Goal: Task Accomplishment & Management: Manage account settings

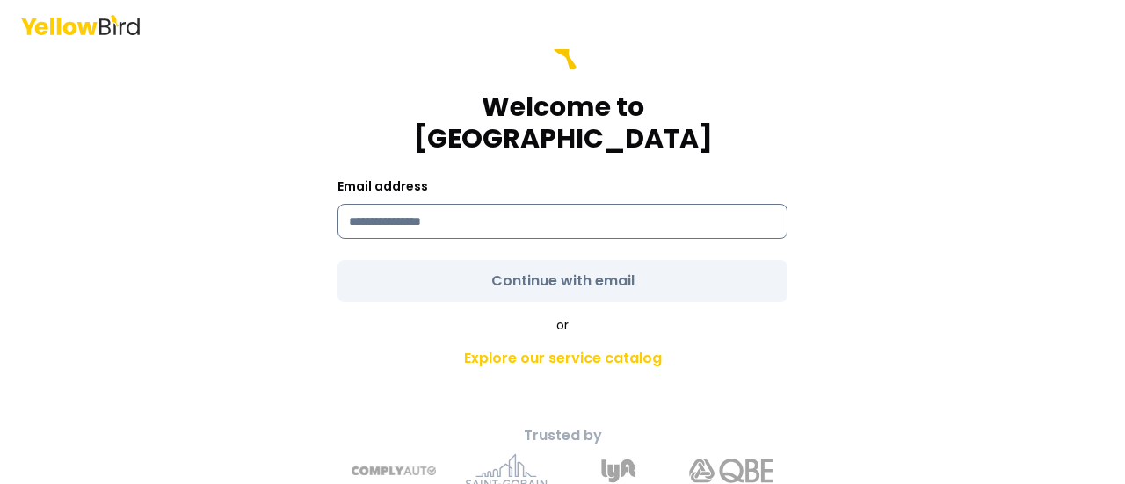
click at [415, 204] on input at bounding box center [562, 221] width 450 height 35
type input "**********"
click at [545, 254] on form "**********" at bounding box center [562, 165] width 450 height 274
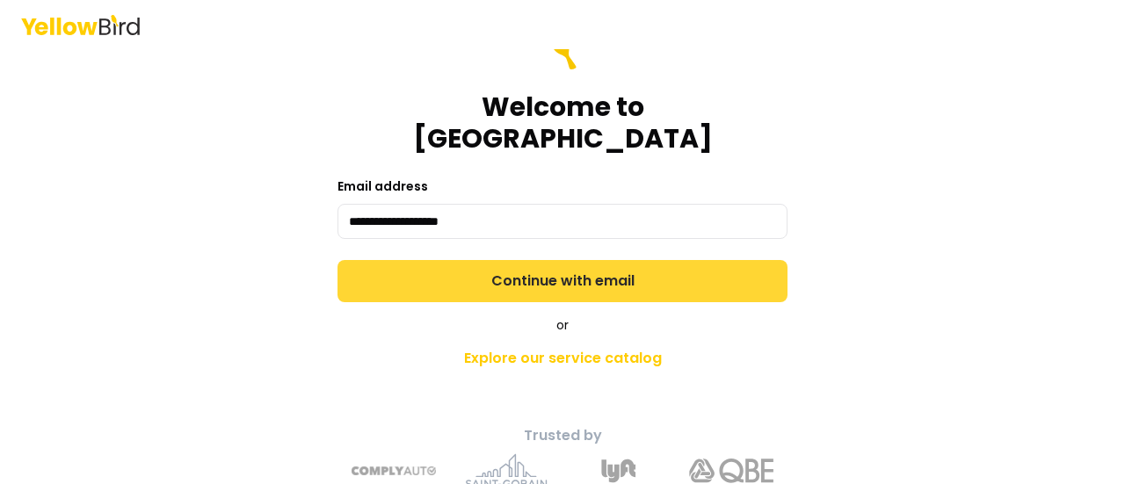
click at [547, 260] on button "Continue with email" at bounding box center [562, 281] width 450 height 42
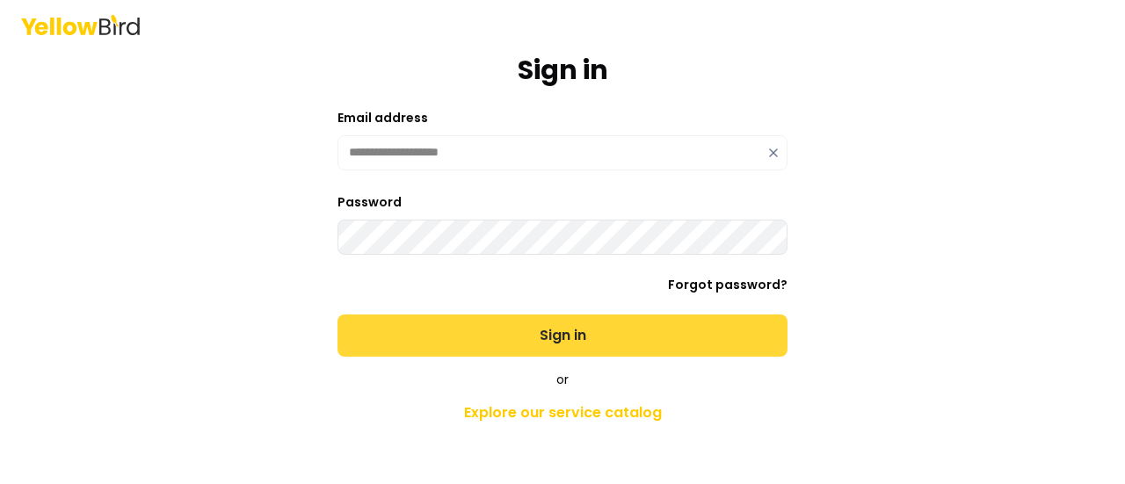
click at [555, 328] on button "Sign in" at bounding box center [562, 336] width 450 height 42
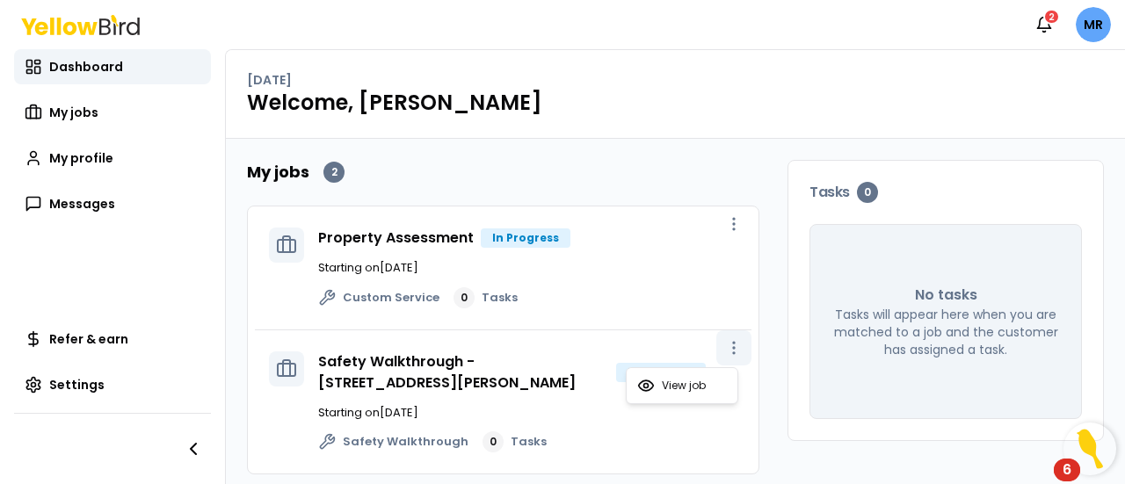
click at [733, 347] on circle "button" at bounding box center [734, 348] width 2 height 2
click at [689, 388] on span "View job" at bounding box center [684, 386] width 44 height 14
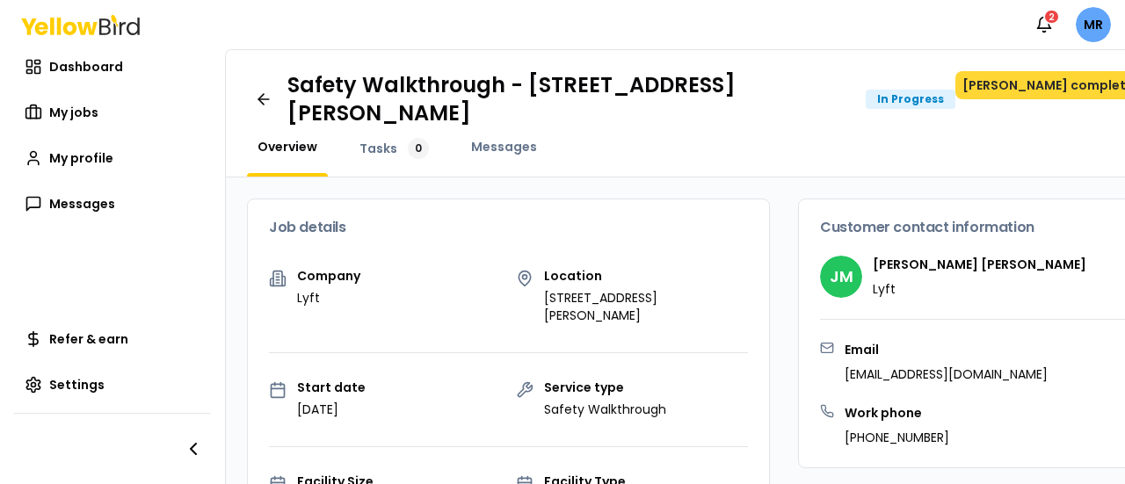
click at [1032, 88] on button "[PERSON_NAME] completed" at bounding box center [1052, 85] width 194 height 28
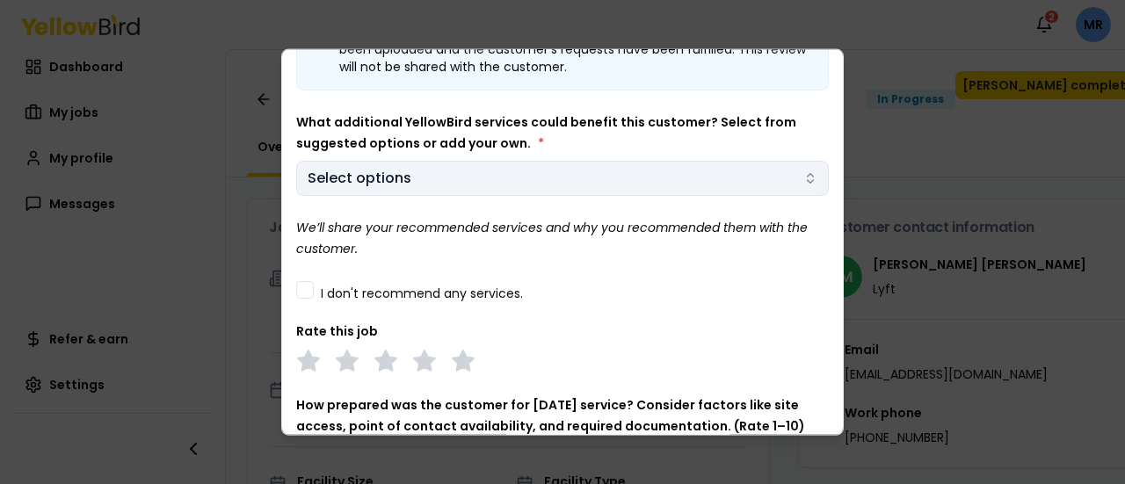
scroll to position [176, 0]
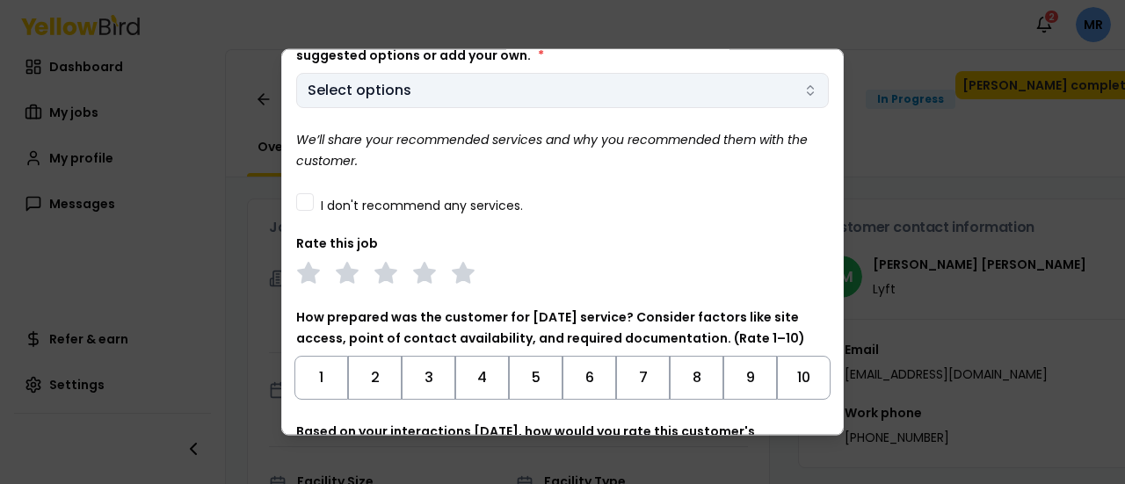
click at [397, 86] on body "Notifications 2 MR Dashboard My jobs My profile Messages Refer & earn Settings …" at bounding box center [562, 242] width 1125 height 484
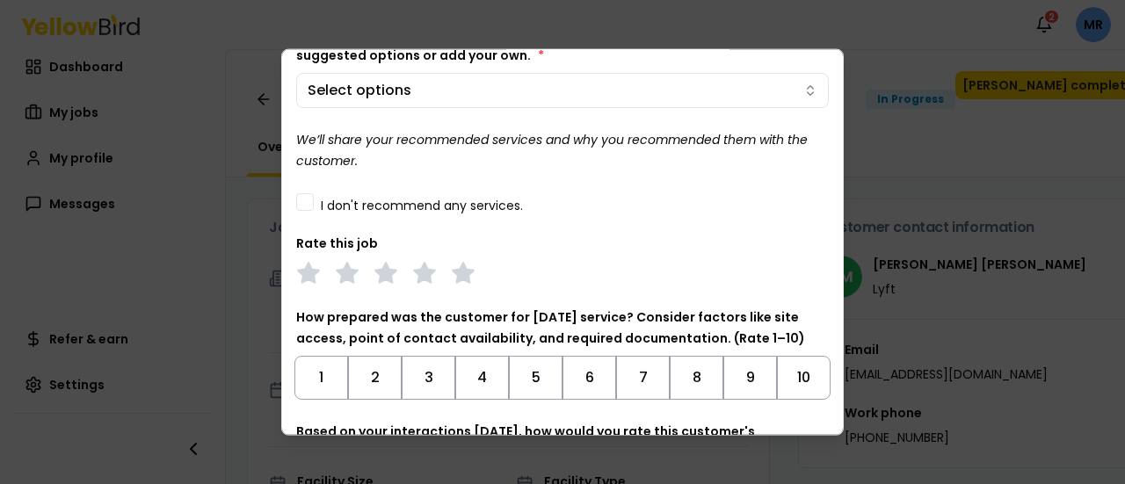
drag, startPoint x: 837, startPoint y: 180, endPoint x: 837, endPoint y: 144, distance: 36.0
click at [837, 144] on body "Notifications 2 MR Dashboard My jobs My profile Messages Refer & earn Settings …" at bounding box center [562, 242] width 1125 height 484
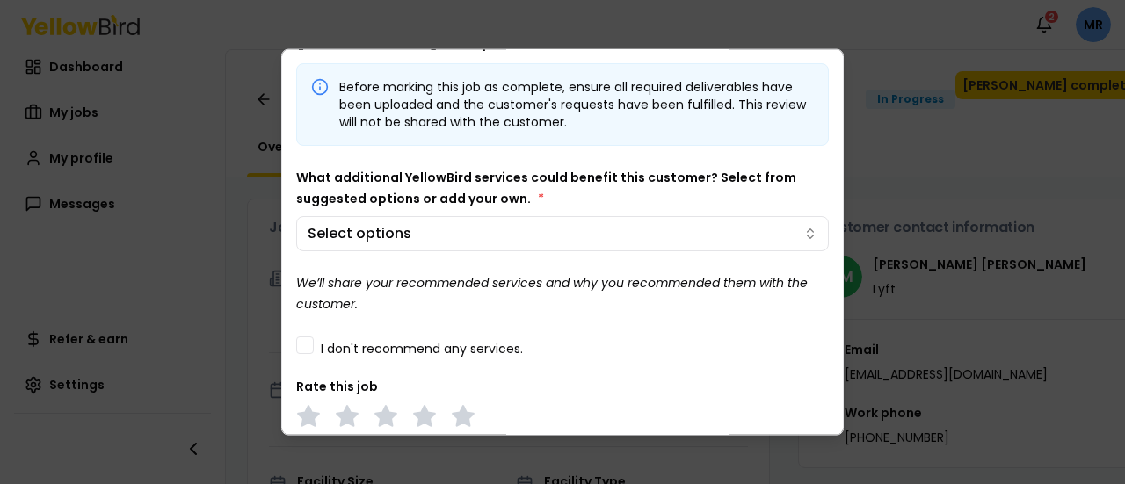
scroll to position [0, 0]
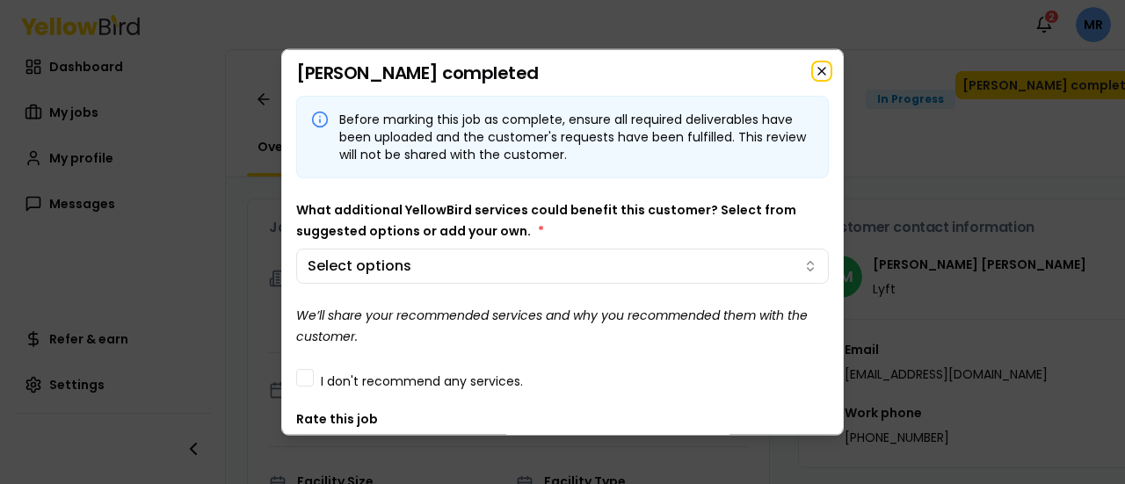
click at [818, 68] on icon "button" at bounding box center [821, 70] width 7 height 7
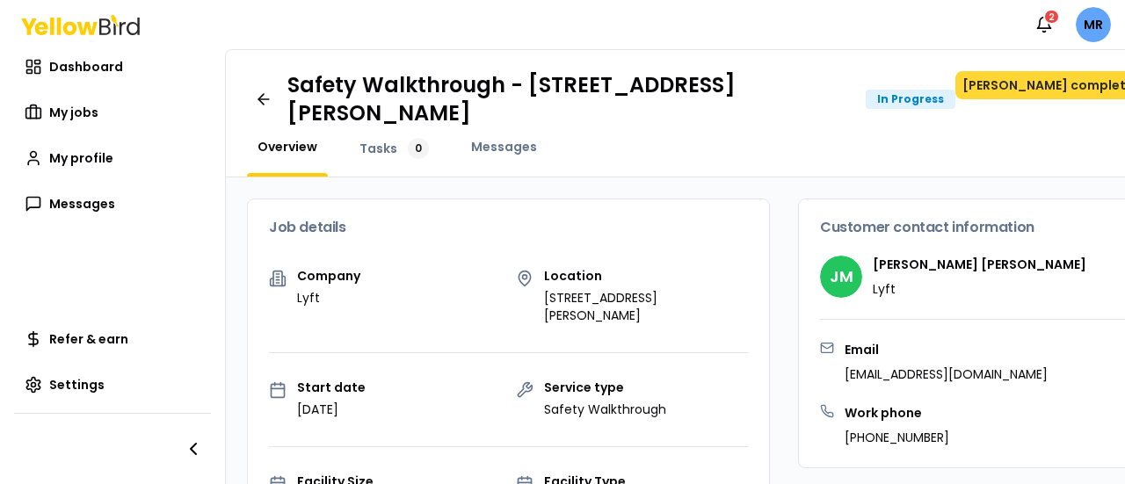
click at [1011, 84] on button "Mark job completed" at bounding box center [1052, 85] width 194 height 28
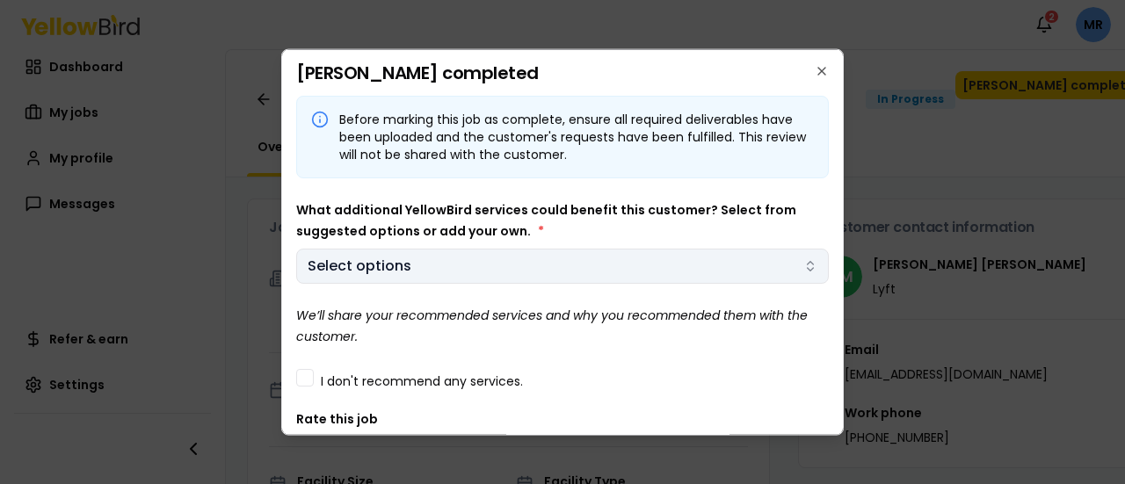
click at [432, 259] on body "Notifications 2 MR Dashboard My jobs My profile Messages Refer & earn Settings …" at bounding box center [562, 242] width 1125 height 484
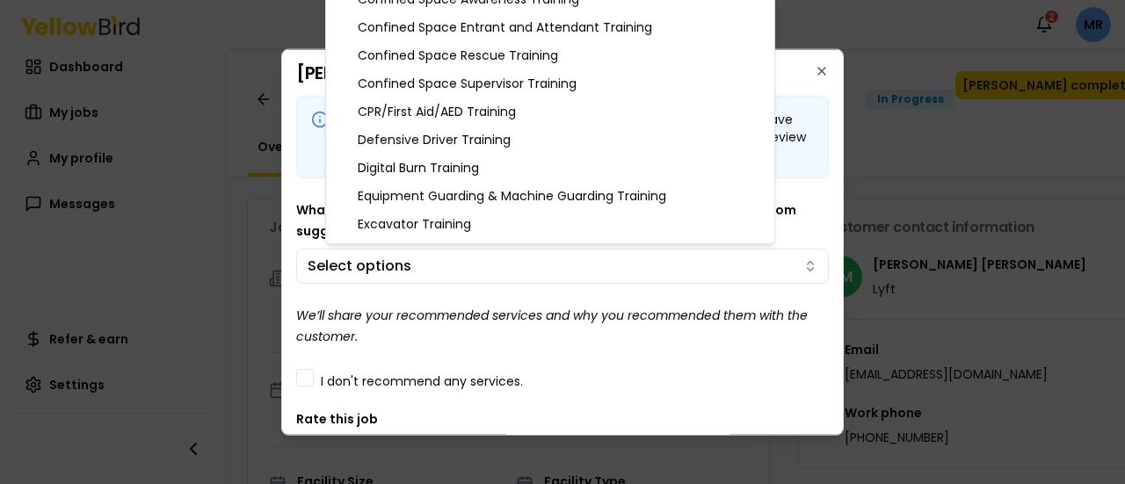
scroll to position [264, 0]
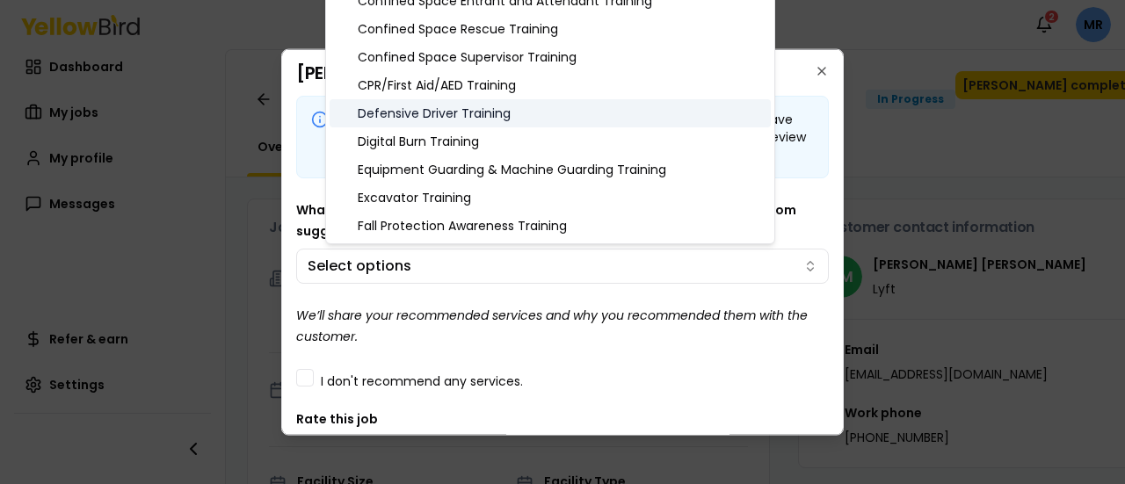
click at [441, 112] on div "Defensive Driver Training" at bounding box center [550, 113] width 441 height 28
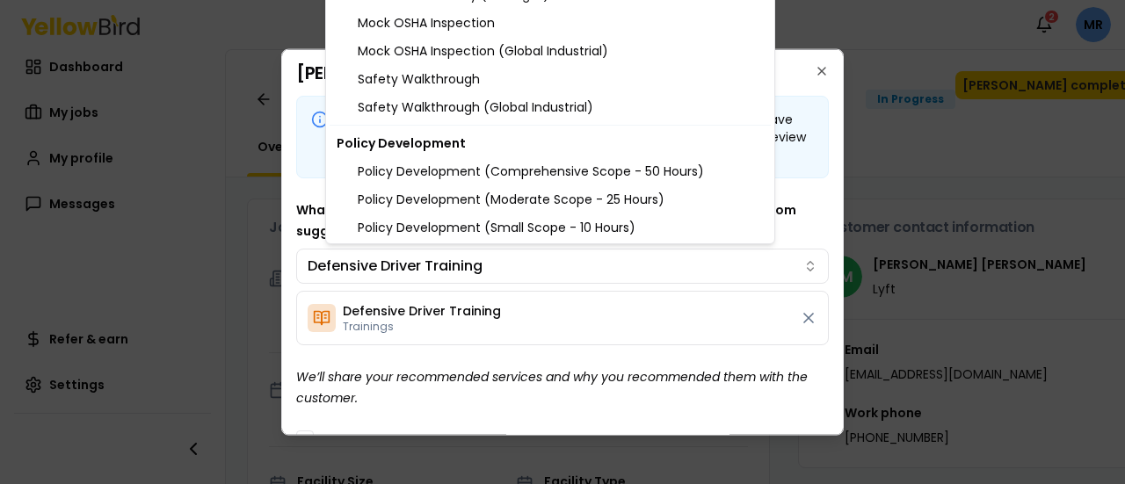
scroll to position [2087, 0]
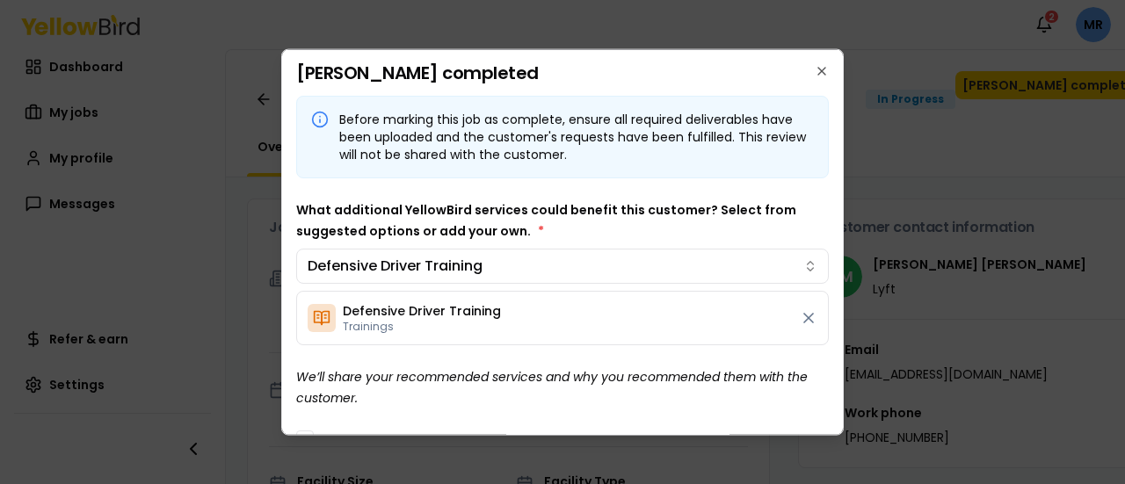
click at [816, 206] on body "Notifications 2 MR Dashboard My jobs My profile Messages Refer & earn Settings …" at bounding box center [562, 242] width 1125 height 484
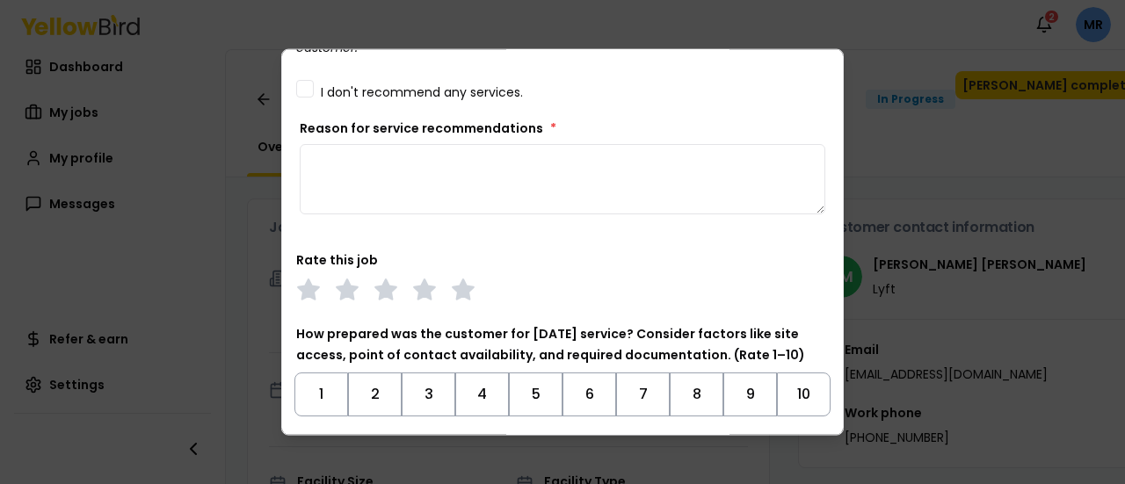
scroll to position [351, 0]
click at [398, 185] on textarea "Reason for service recommendations *" at bounding box center [562, 177] width 525 height 70
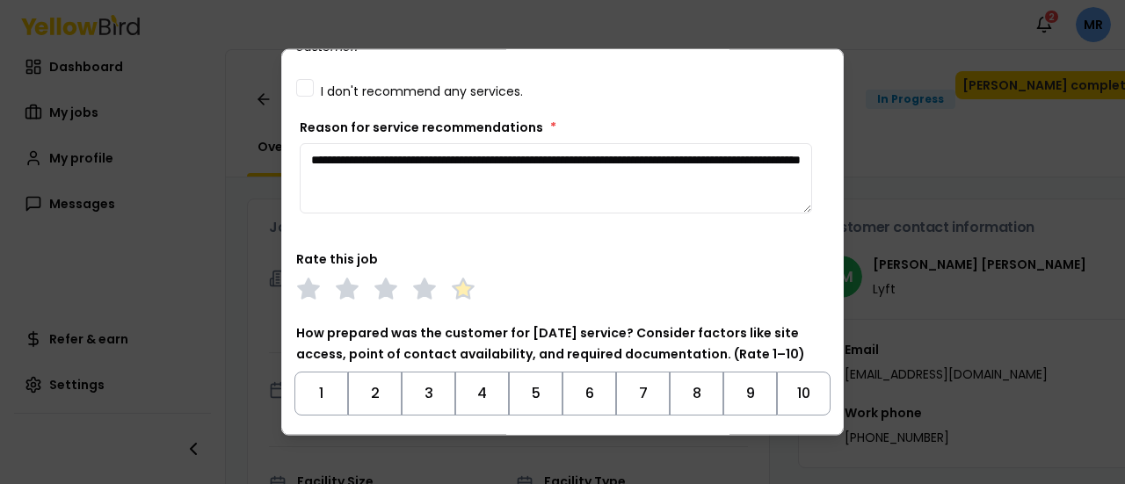
type textarea "**********"
click at [460, 293] on polygon at bounding box center [463, 287] width 20 height 19
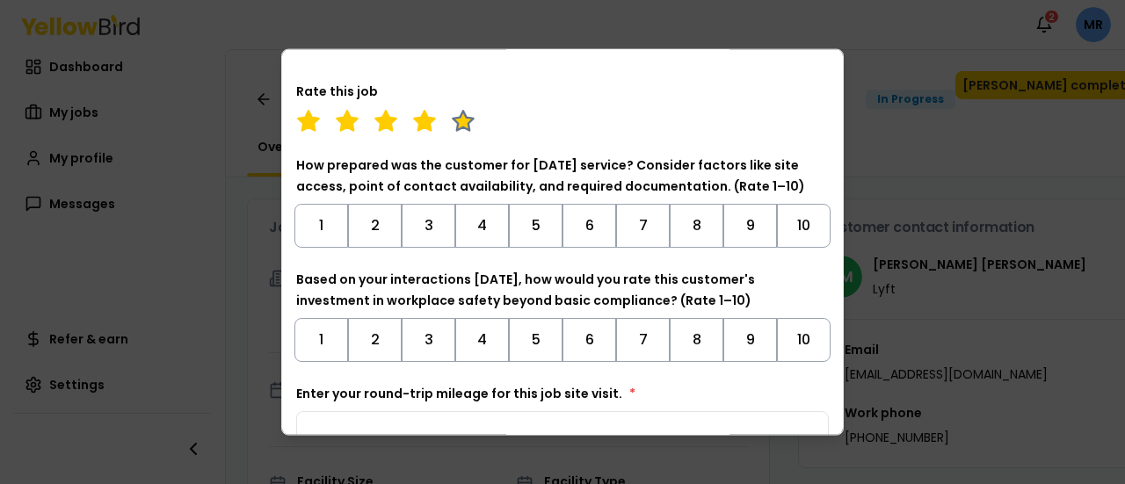
scroll to position [527, 0]
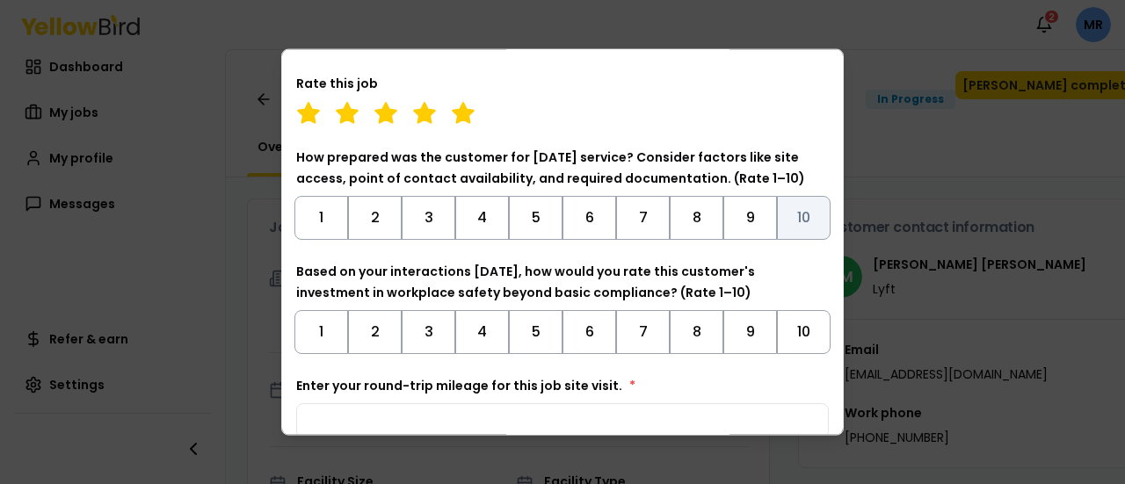
click at [789, 218] on button "10" at bounding box center [804, 217] width 54 height 44
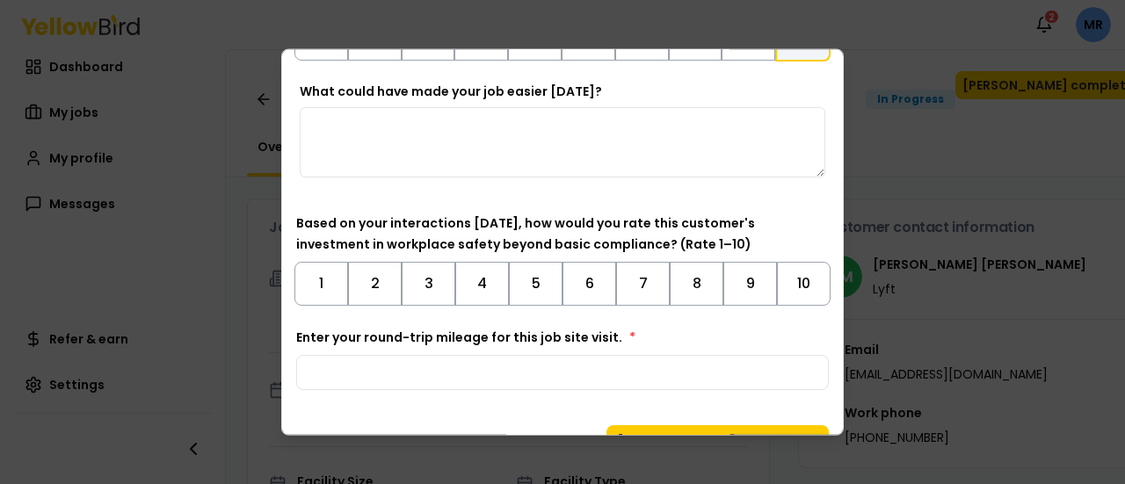
scroll to position [743, 0]
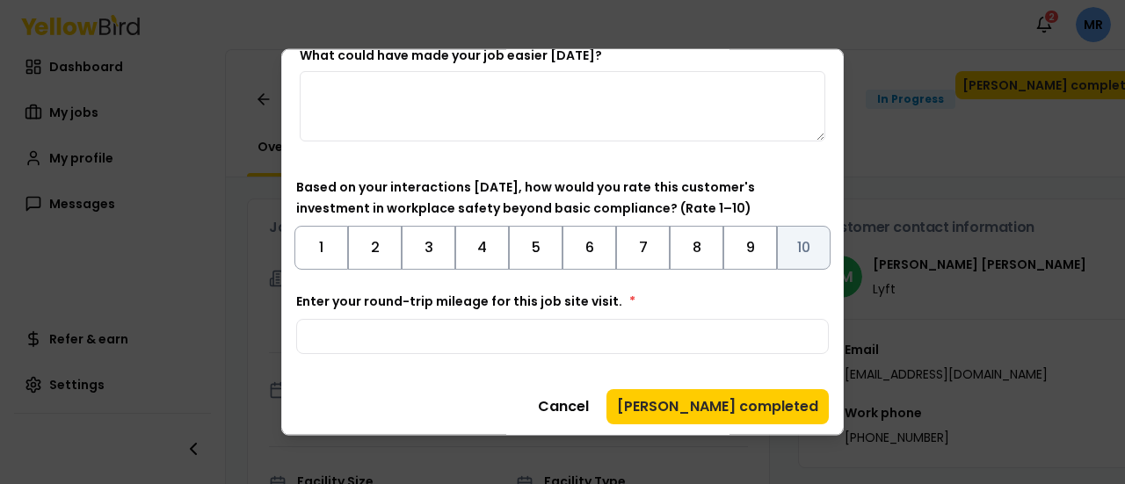
click at [786, 247] on button "10" at bounding box center [804, 247] width 54 height 44
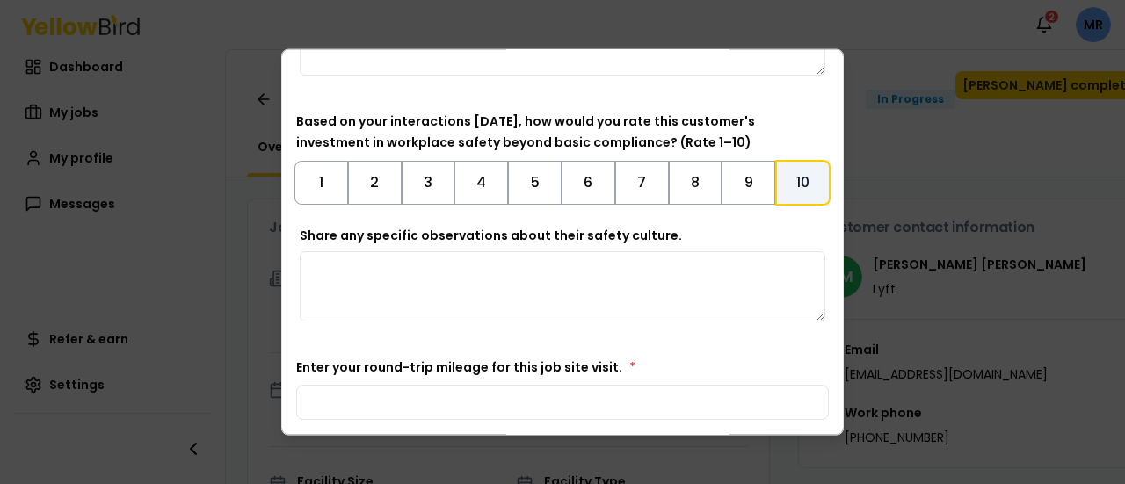
scroll to position [875, 0]
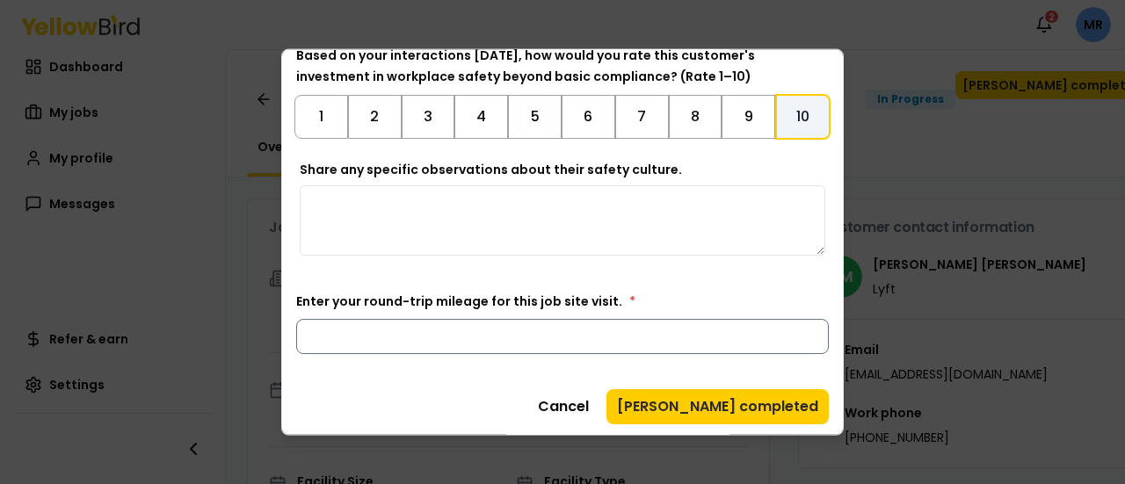
click at [457, 337] on input "Enter your round-trip mileage for this job site visit. *" at bounding box center [562, 335] width 533 height 35
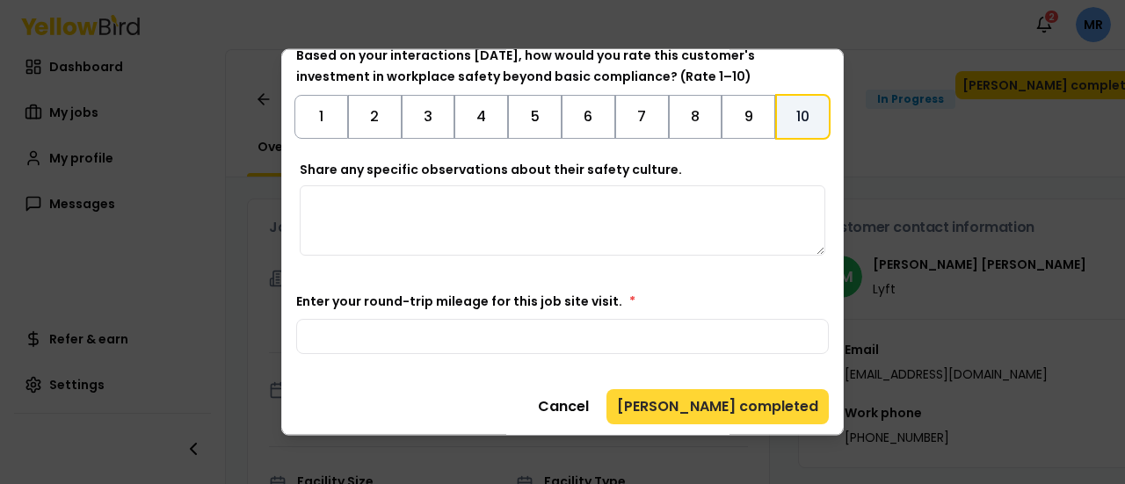
type input "**"
click at [738, 395] on button "Mark job completed" at bounding box center [717, 405] width 222 height 35
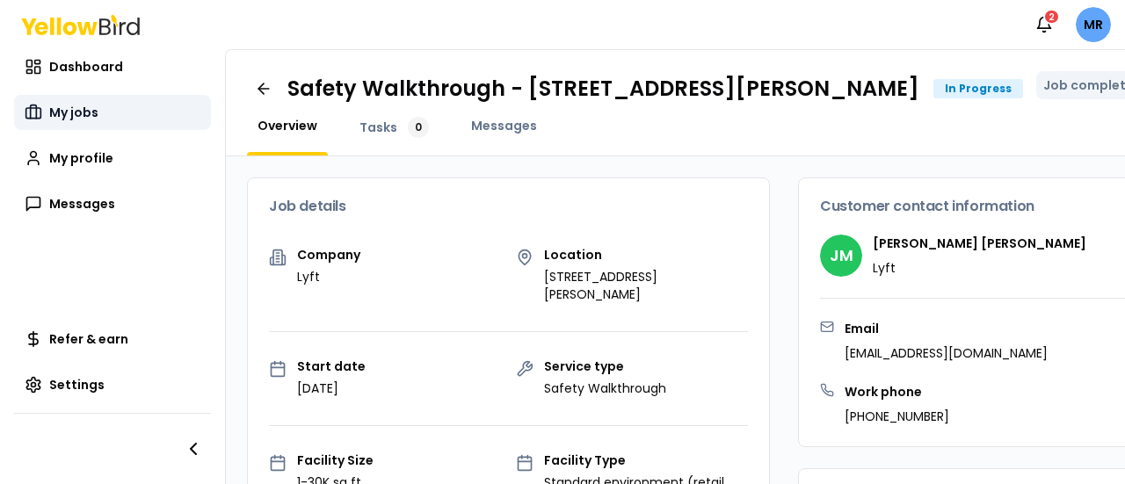
click at [69, 108] on span "My jobs" at bounding box center [73, 113] width 49 height 18
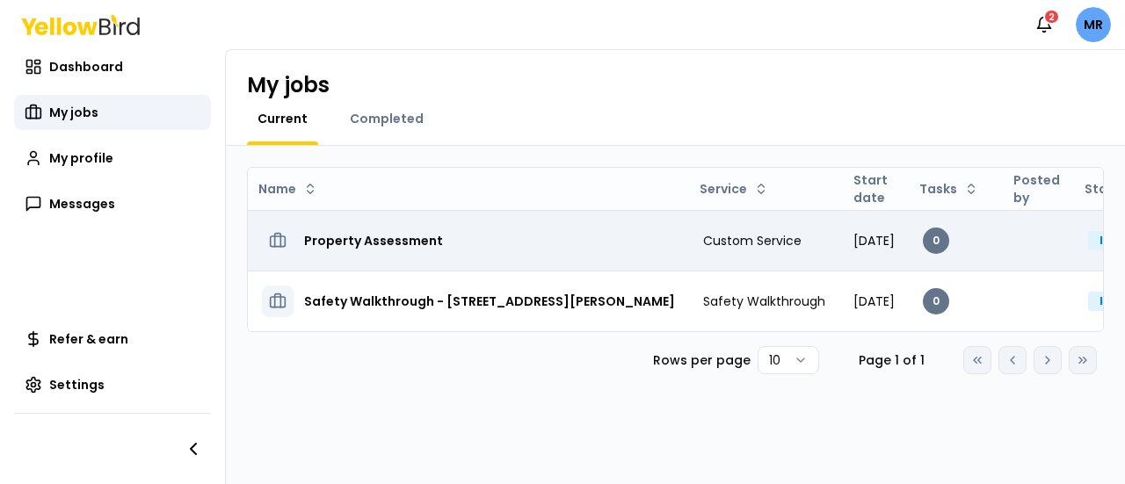
click at [401, 236] on h3 "Property Assessment" at bounding box center [373, 241] width 139 height 32
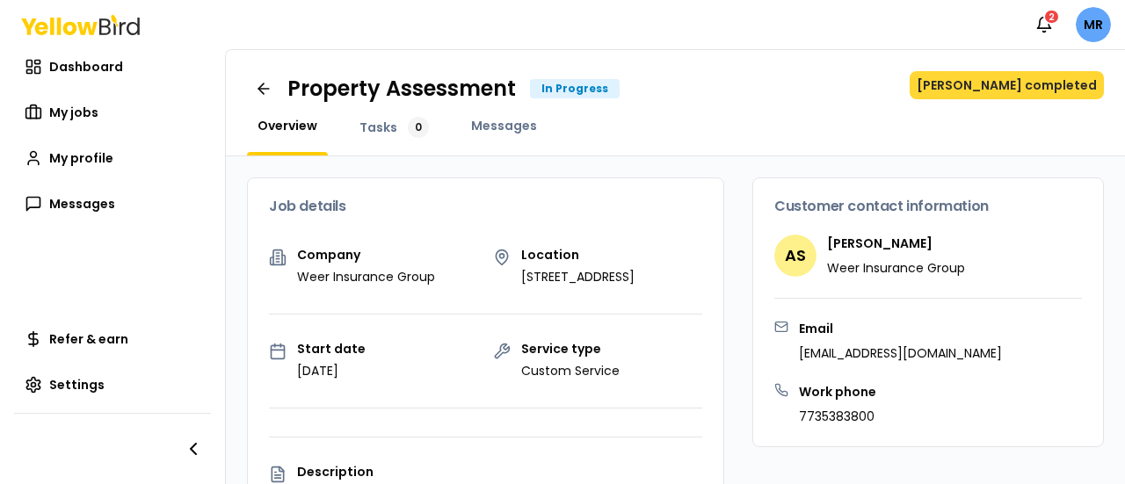
click at [1000, 86] on button "Mark job completed" at bounding box center [1006, 85] width 194 height 28
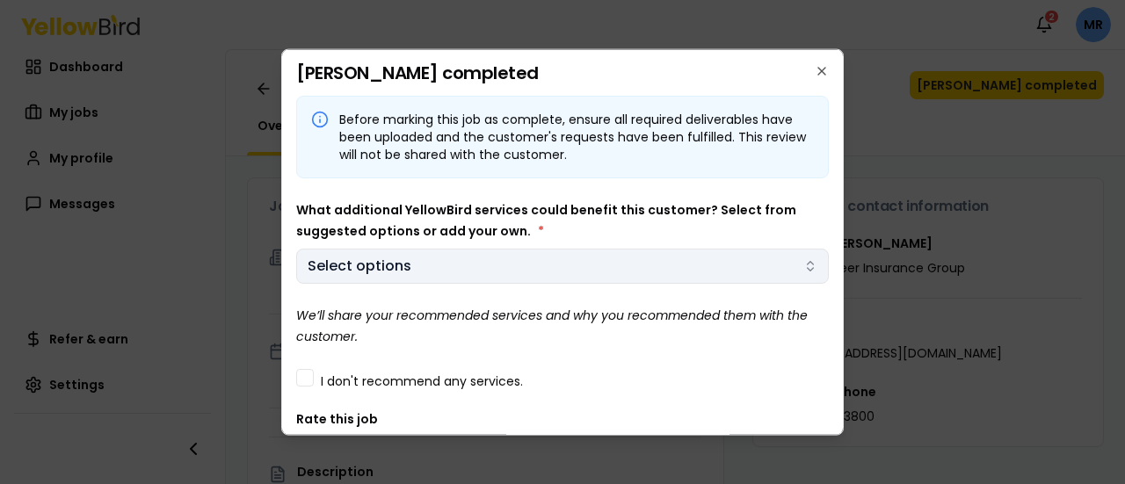
scroll to position [88, 0]
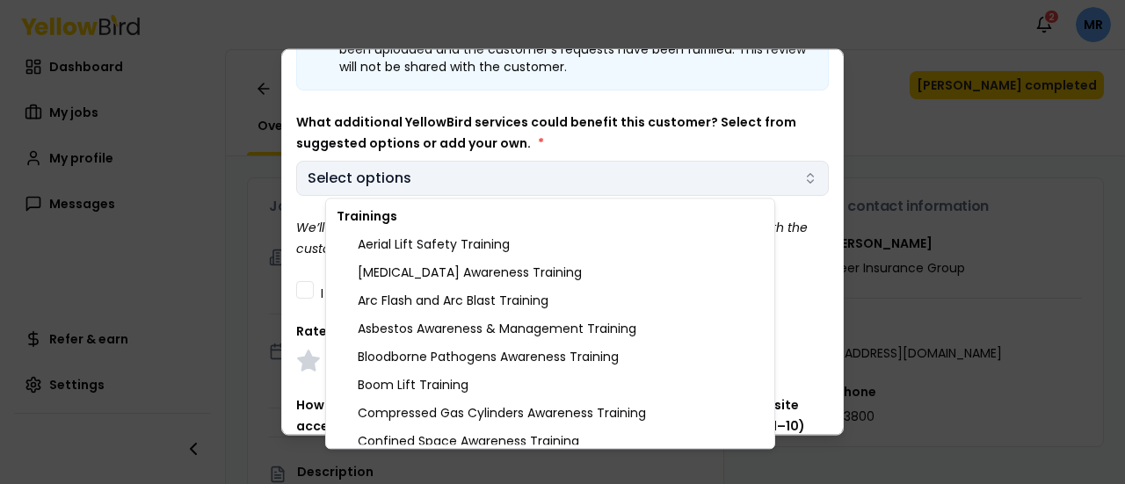
click at [409, 183] on body "Notifications 2 MR Dashboard My jobs My profile Messages Refer & earn Settings …" at bounding box center [562, 242] width 1125 height 484
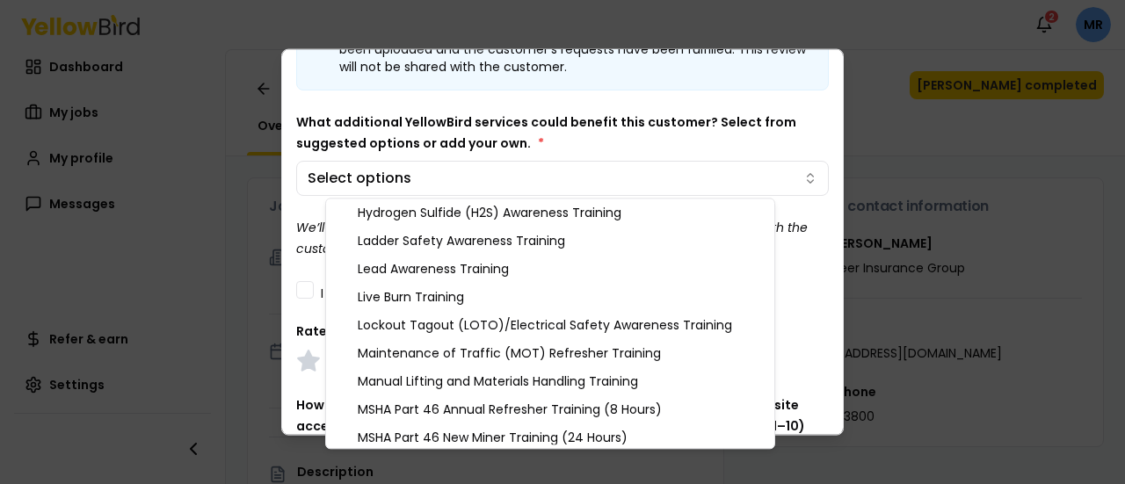
scroll to position [879, 0]
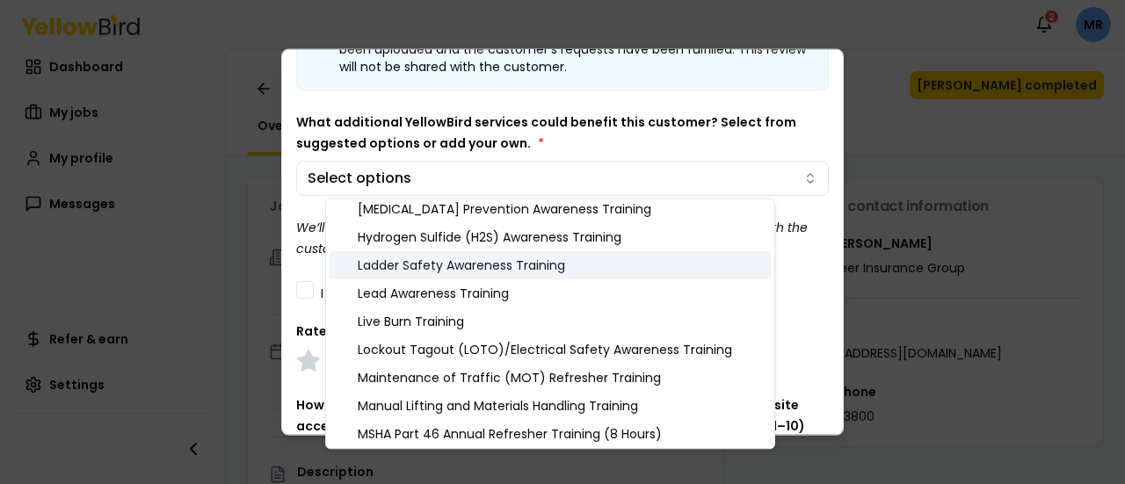
click at [438, 259] on div "Ladder Safety Awareness Training" at bounding box center [550, 265] width 441 height 28
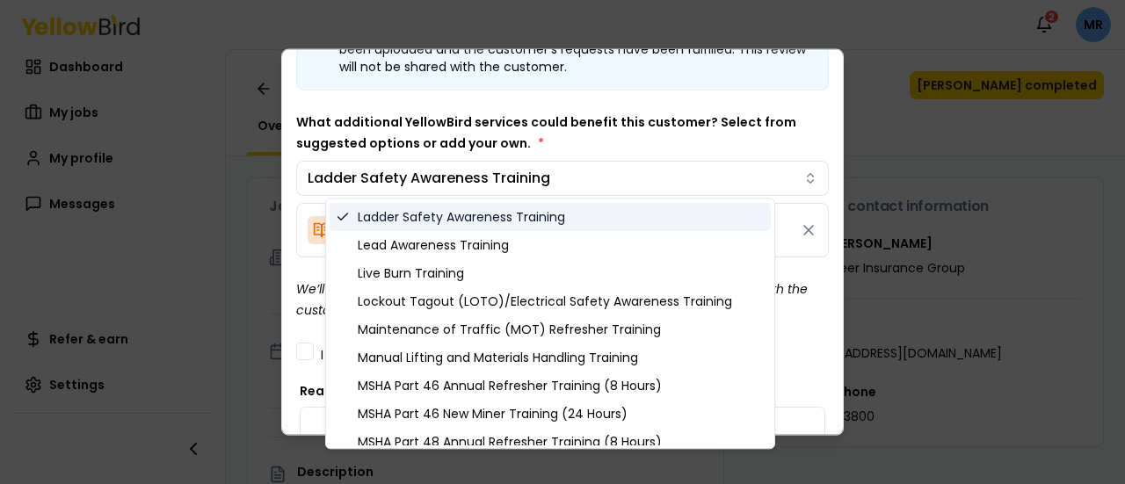
scroll to position [967, 0]
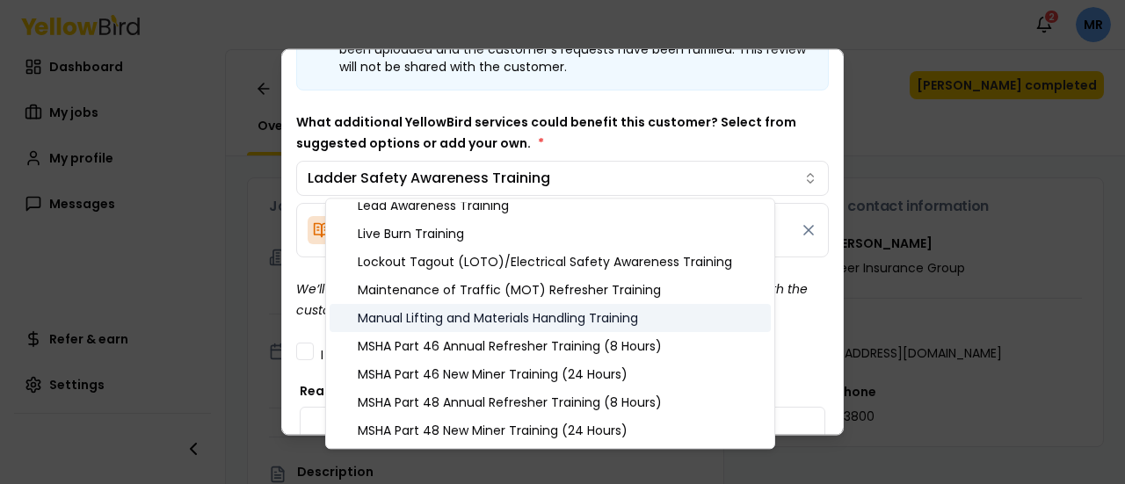
click at [478, 316] on div "Manual Lifting and Materials Handling Training" at bounding box center [550, 318] width 441 height 28
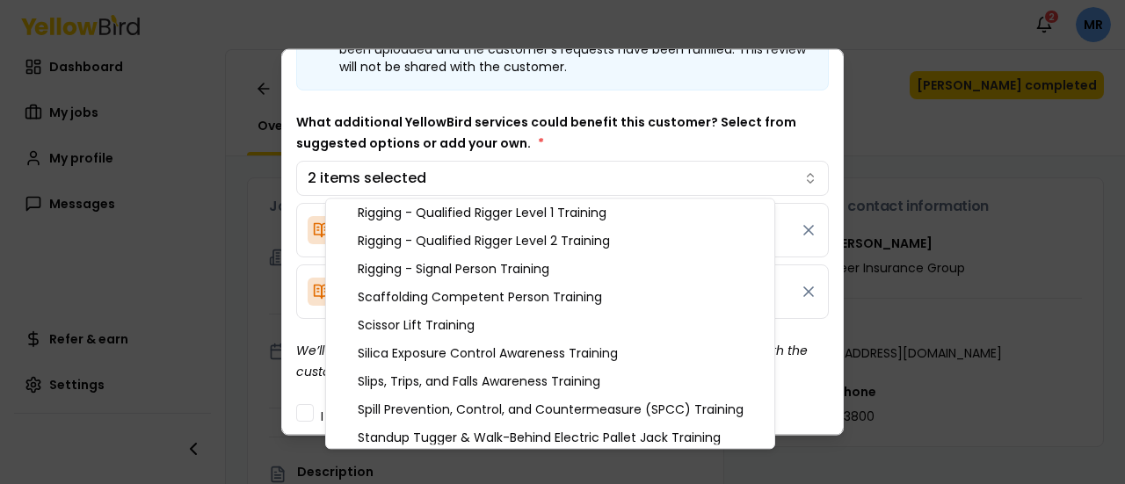
scroll to position [1582, 0]
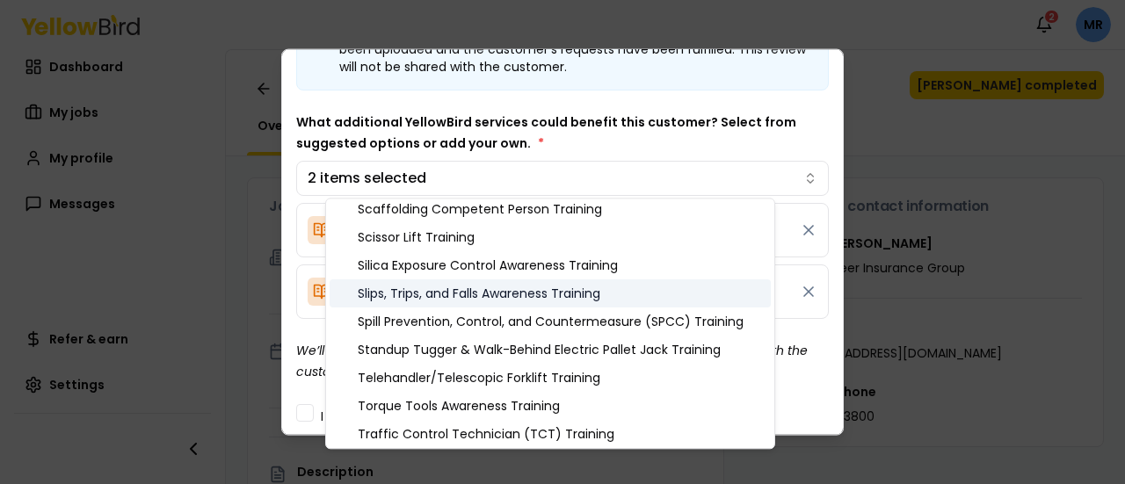
click at [478, 293] on div "Slips, Trips, and Falls Awareness Training" at bounding box center [550, 293] width 441 height 28
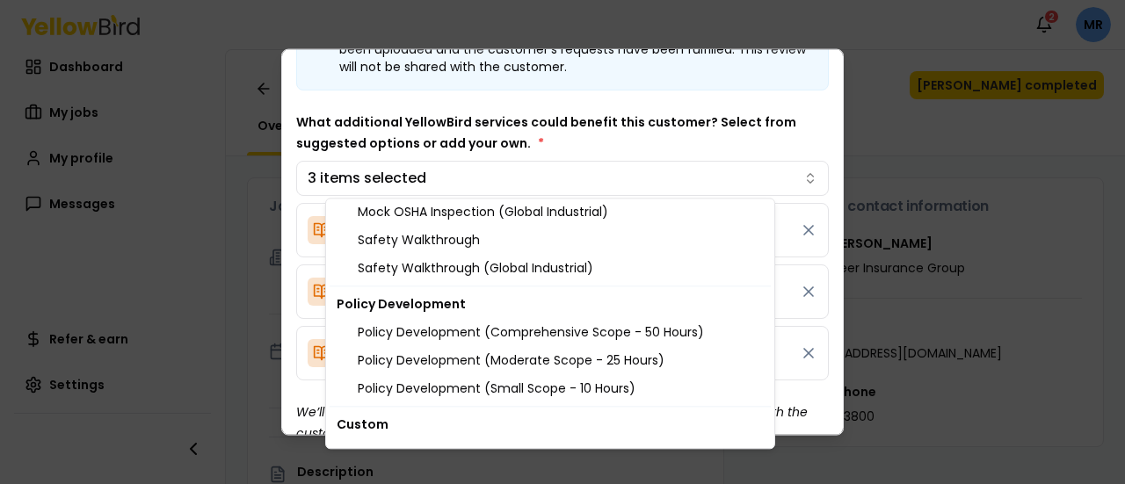
scroll to position [2087, 0]
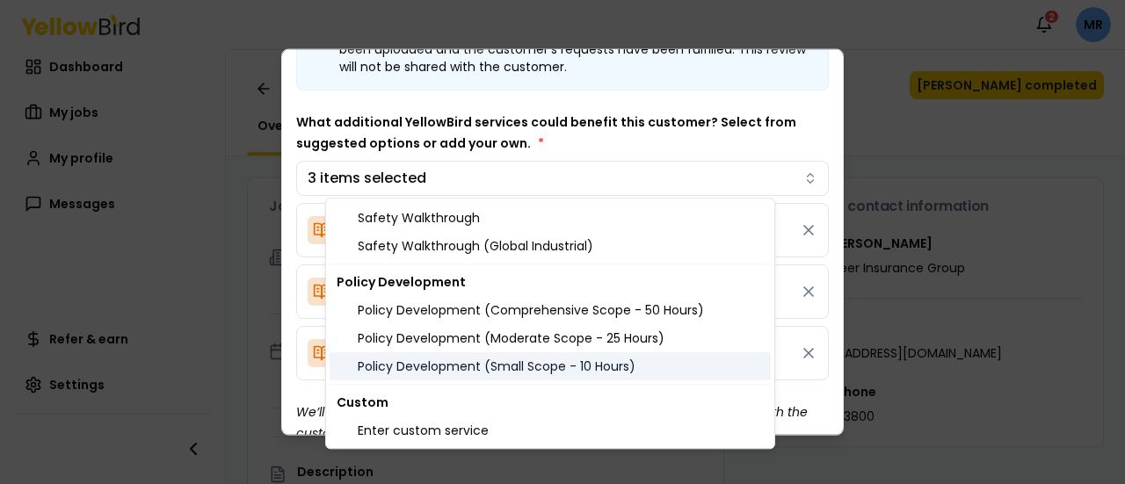
click at [482, 365] on div "Policy Development (Small Scope - 10 Hours)" at bounding box center [550, 366] width 441 height 28
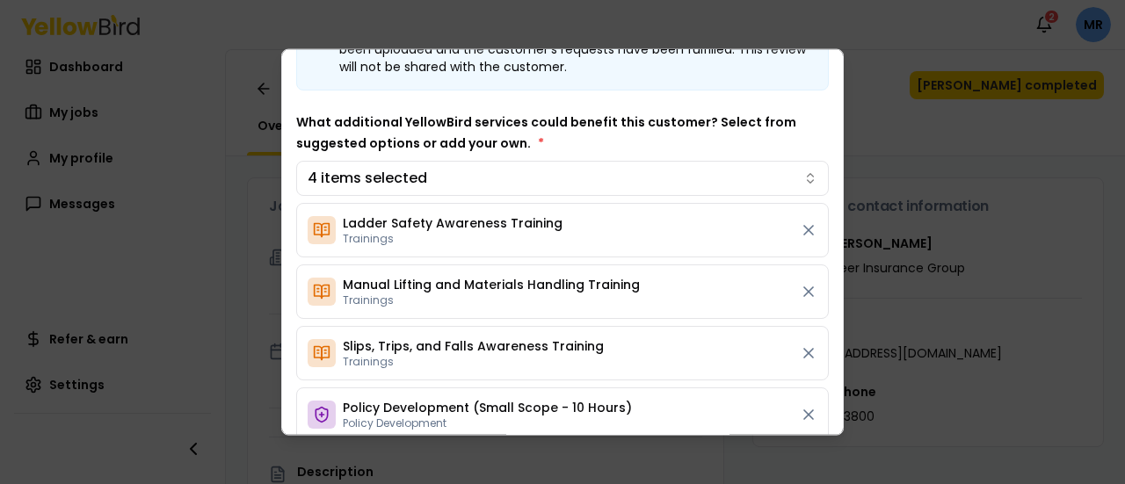
click at [716, 140] on body "Notifications 2 MR Dashboard My jobs My profile Messages Refer & earn Settings …" at bounding box center [562, 242] width 1125 height 484
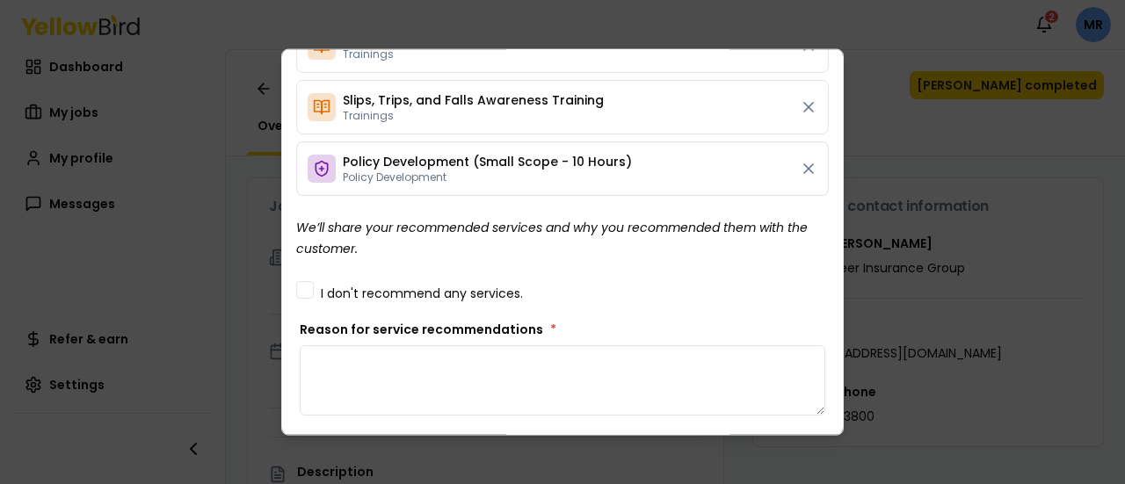
scroll to position [351, 0]
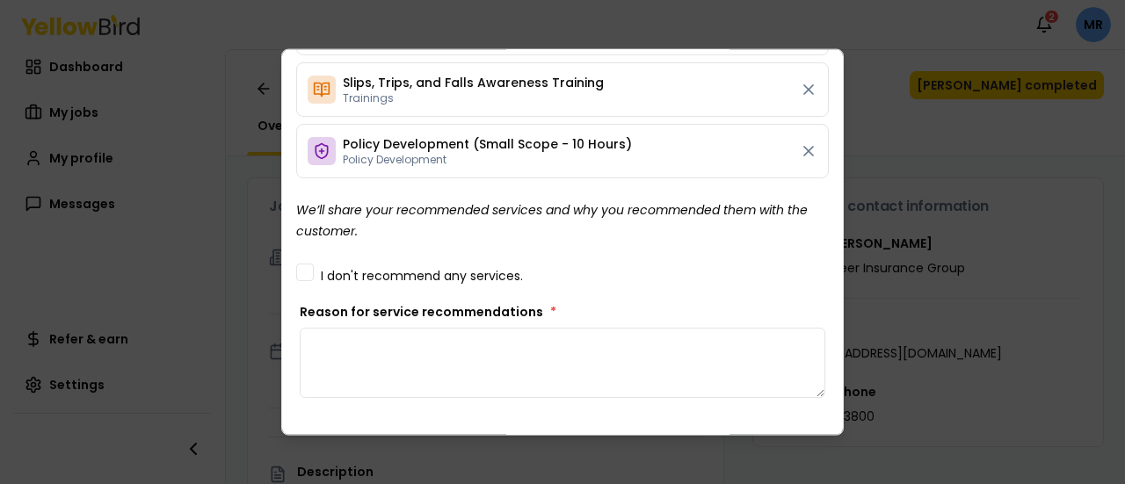
click at [368, 362] on textarea "Reason for service recommendations *" at bounding box center [562, 362] width 525 height 70
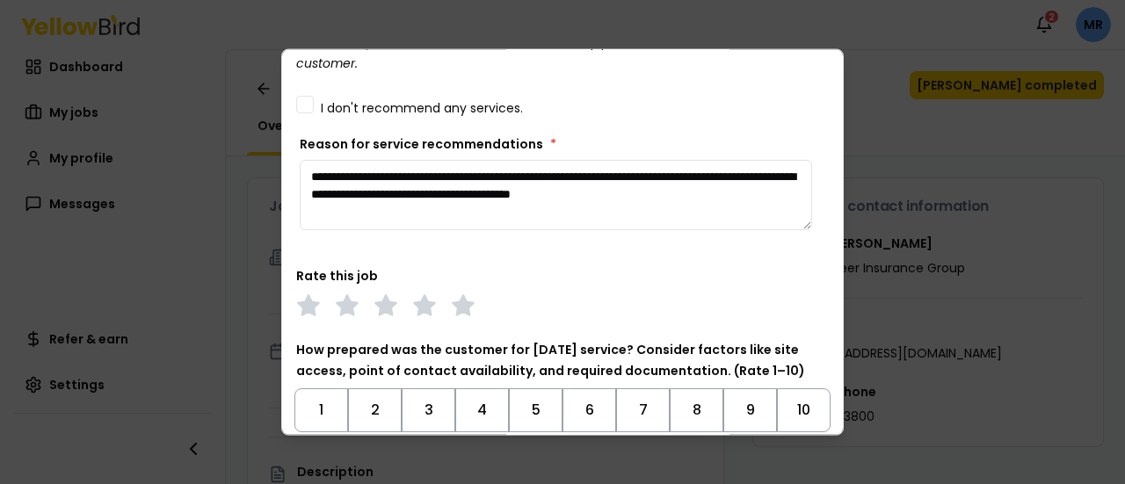
scroll to position [527, 0]
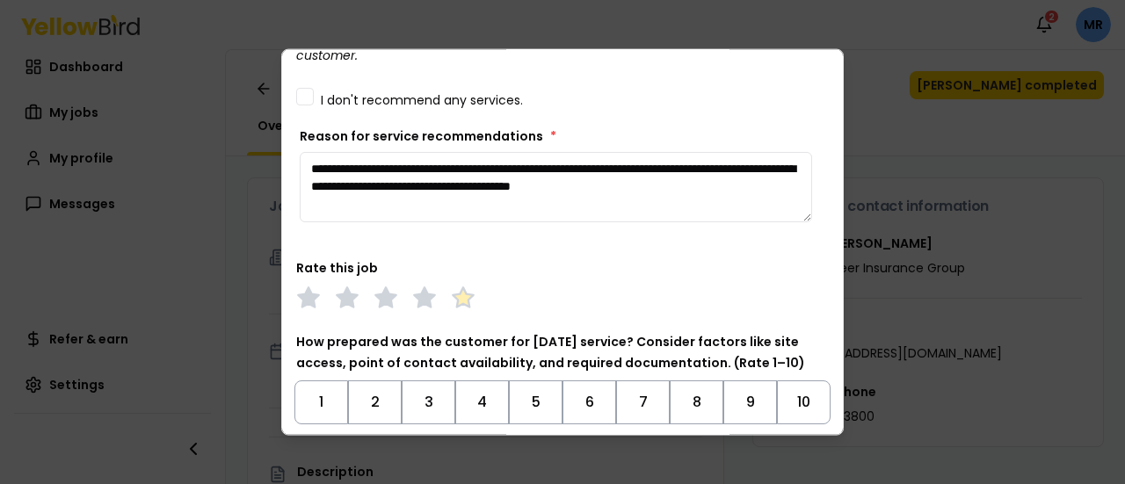
type textarea "**********"
click at [465, 290] on polygon at bounding box center [463, 295] width 20 height 19
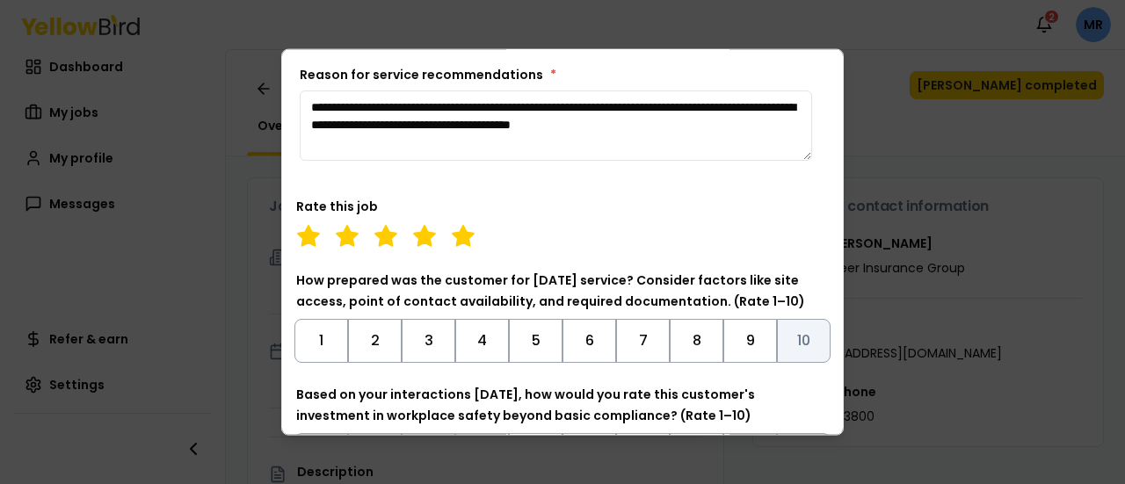
scroll to position [615, 0]
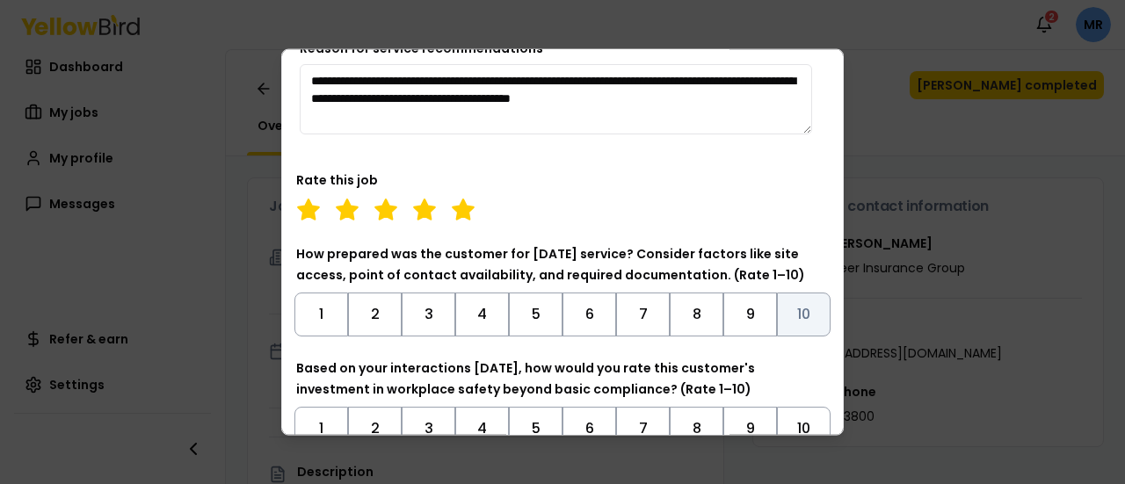
click at [796, 314] on button "10" at bounding box center [804, 314] width 54 height 44
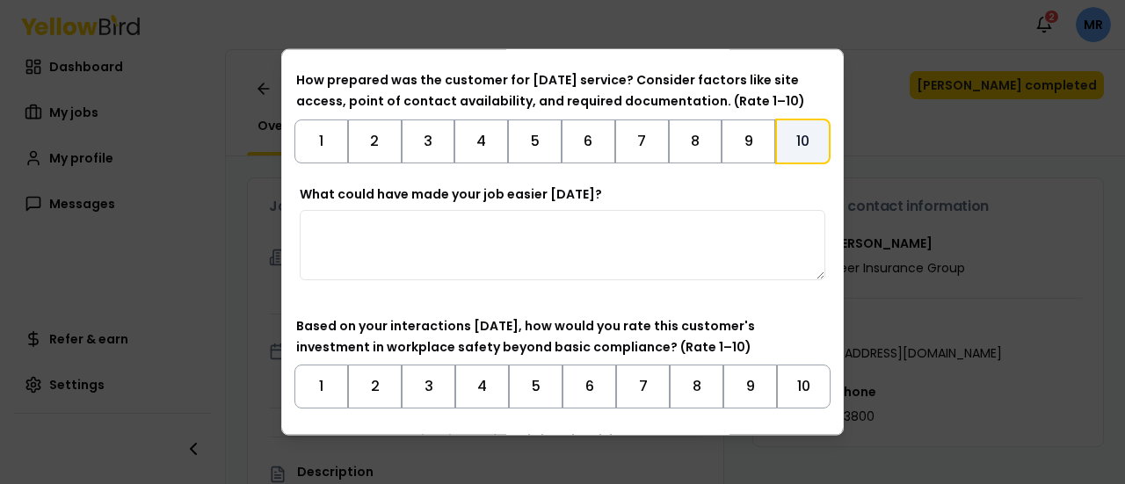
scroll to position [791, 0]
click at [793, 373] on button "10" at bounding box center [804, 384] width 54 height 44
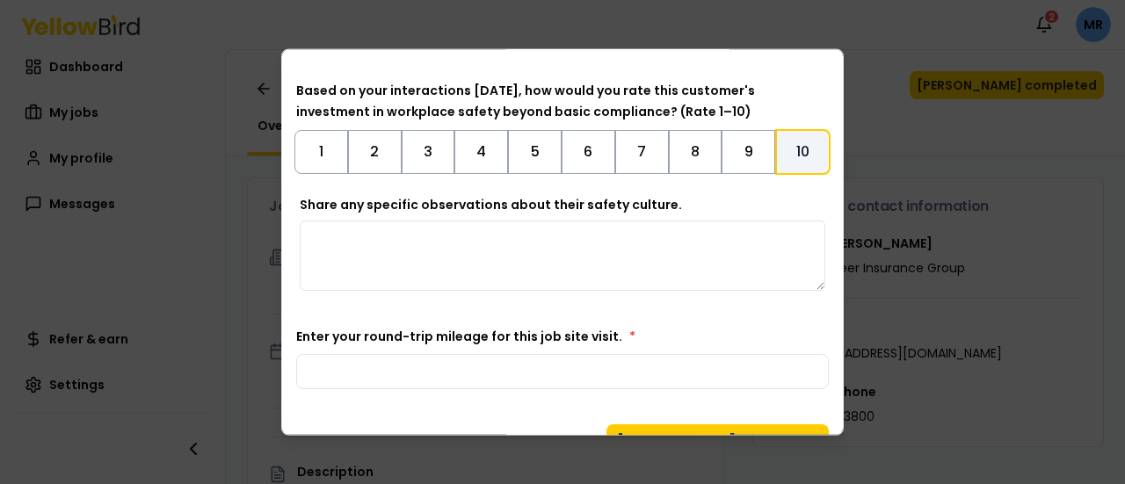
scroll to position [1054, 0]
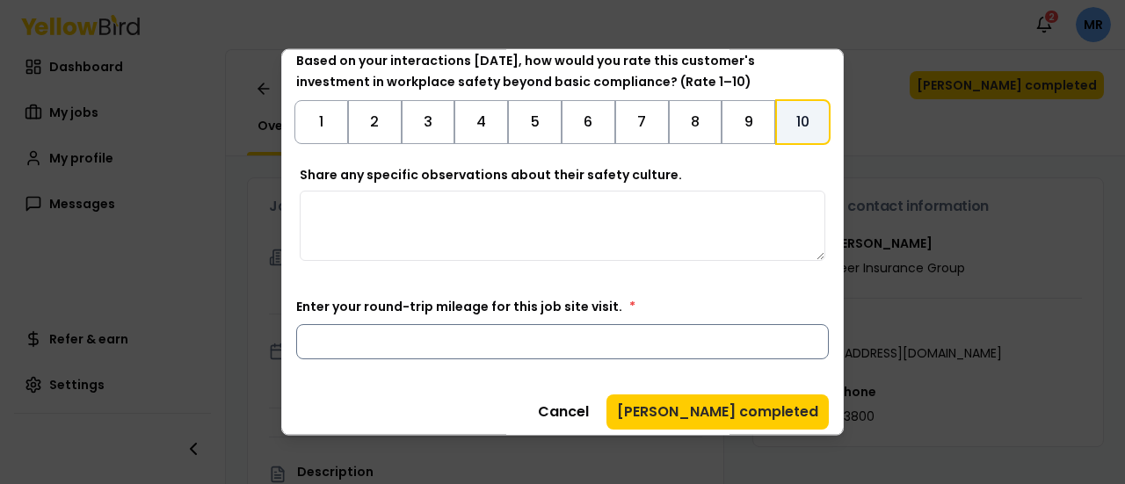
click at [641, 330] on input "Enter your round-trip mileage for this job site visit. *" at bounding box center [562, 340] width 533 height 35
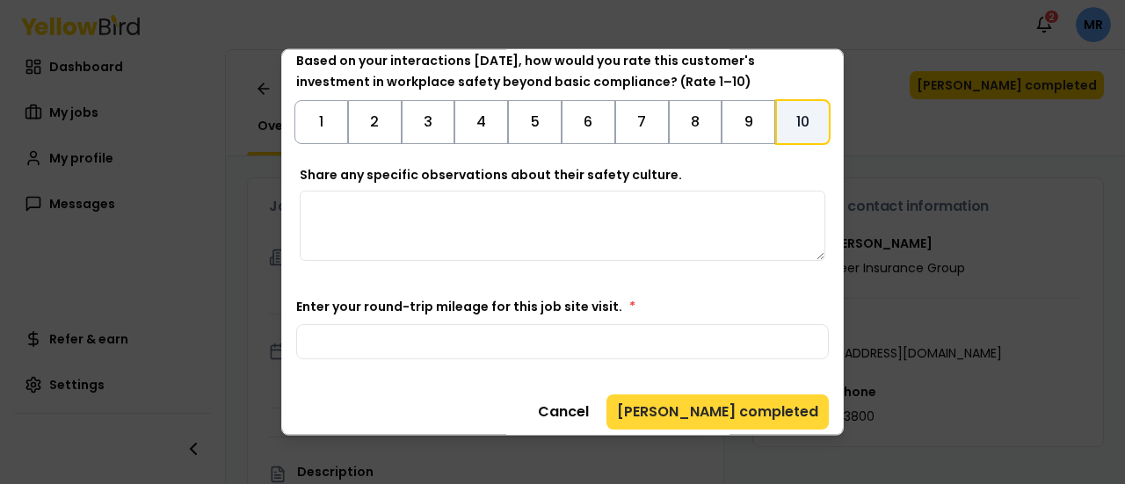
type input "**"
click at [689, 407] on button "Mark job completed" at bounding box center [717, 411] width 222 height 35
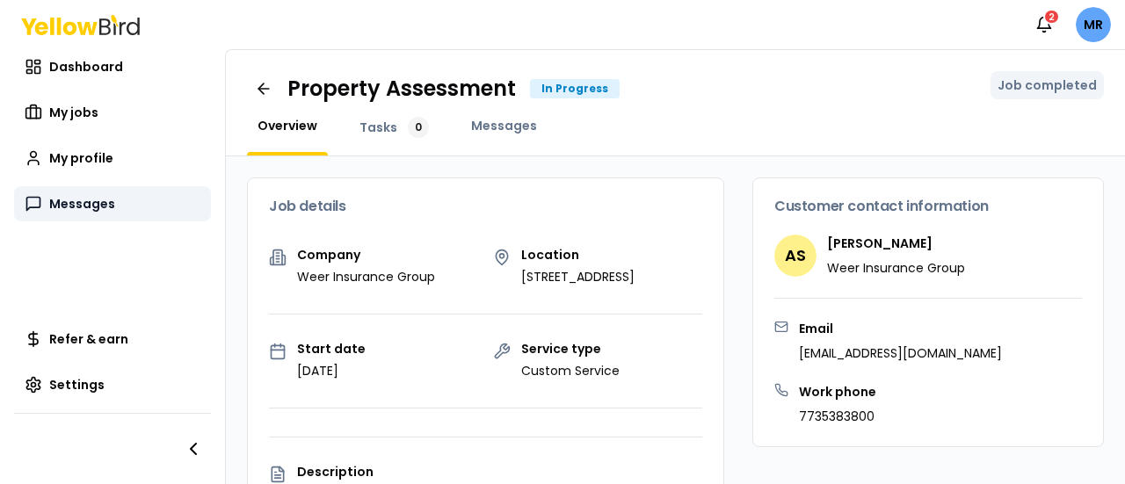
click at [82, 201] on span "Messages" at bounding box center [82, 204] width 66 height 18
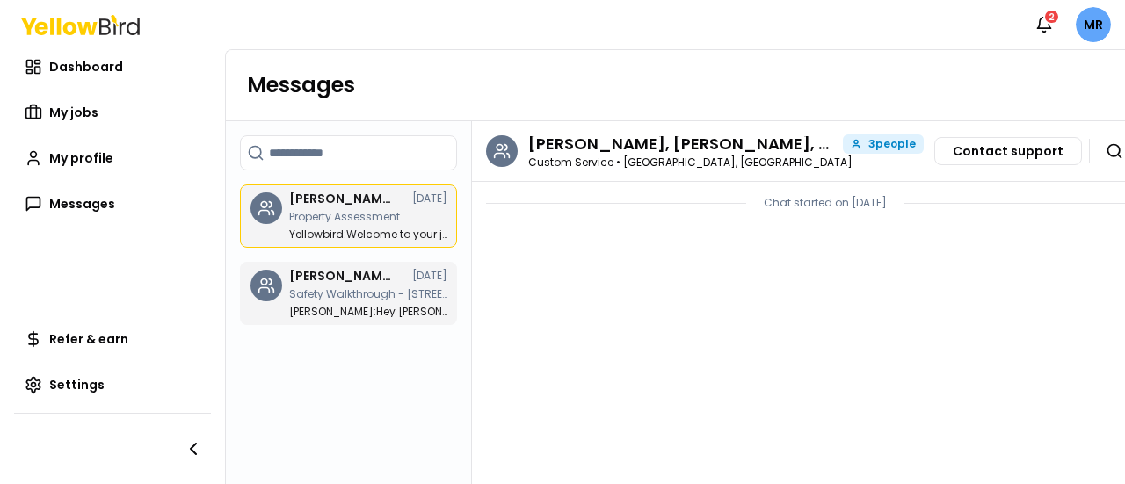
scroll to position [193, 0]
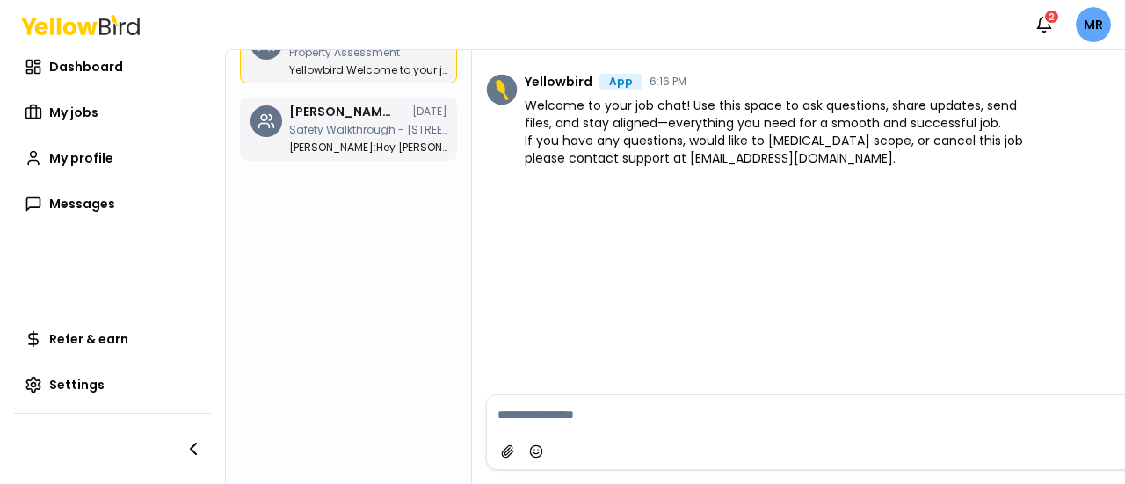
click at [330, 125] on p "Safety Walkthrough - [STREET_ADDRESS][PERSON_NAME]" at bounding box center [368, 130] width 158 height 11
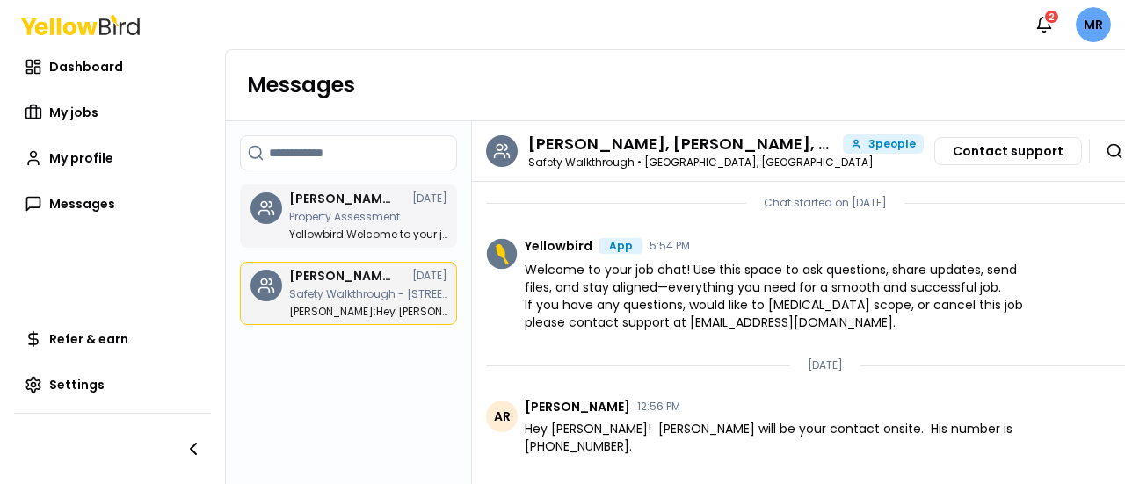
click at [301, 218] on p "Property Assessment" at bounding box center [368, 217] width 158 height 11
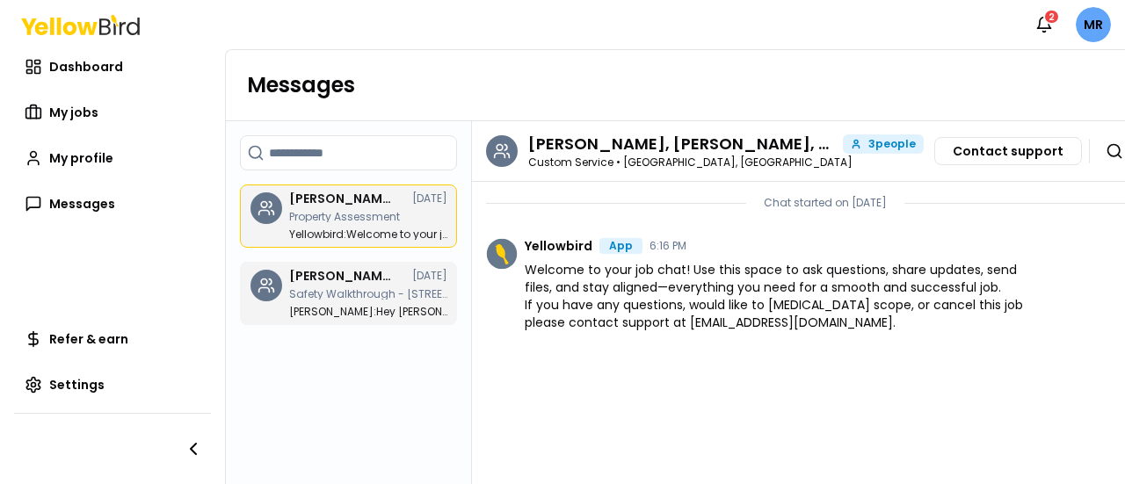
click at [877, 144] on span "3 people" at bounding box center [891, 144] width 47 height 11
click at [817, 146] on h3 "[PERSON_NAME], [PERSON_NAME], [PERSON_NAME]" at bounding box center [682, 144] width 308 height 16
click at [1105, 151] on icon at bounding box center [1114, 151] width 18 height 18
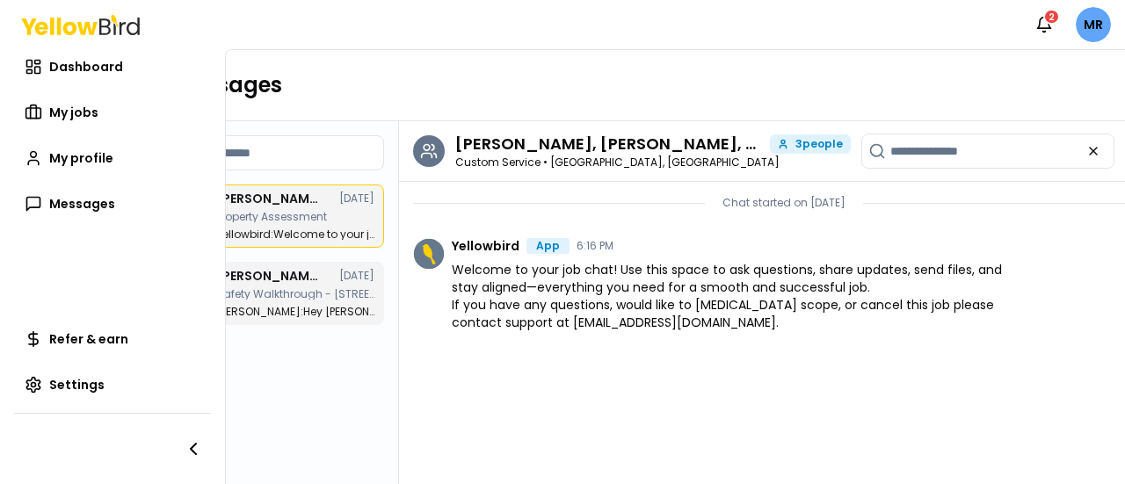
click at [811, 144] on span "3 people" at bounding box center [818, 144] width 47 height 11
click at [91, 104] on span "My jobs" at bounding box center [73, 113] width 49 height 18
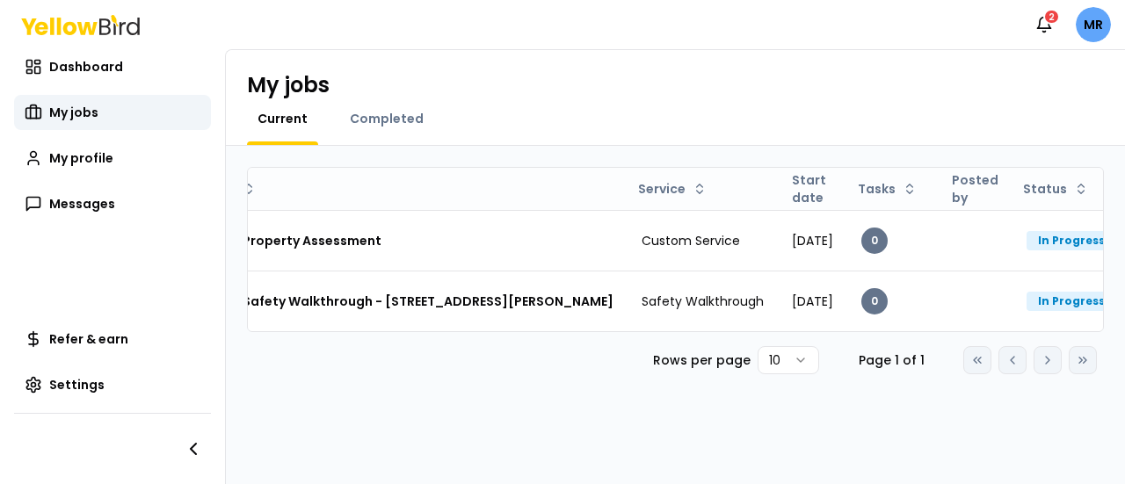
scroll to position [0, 220]
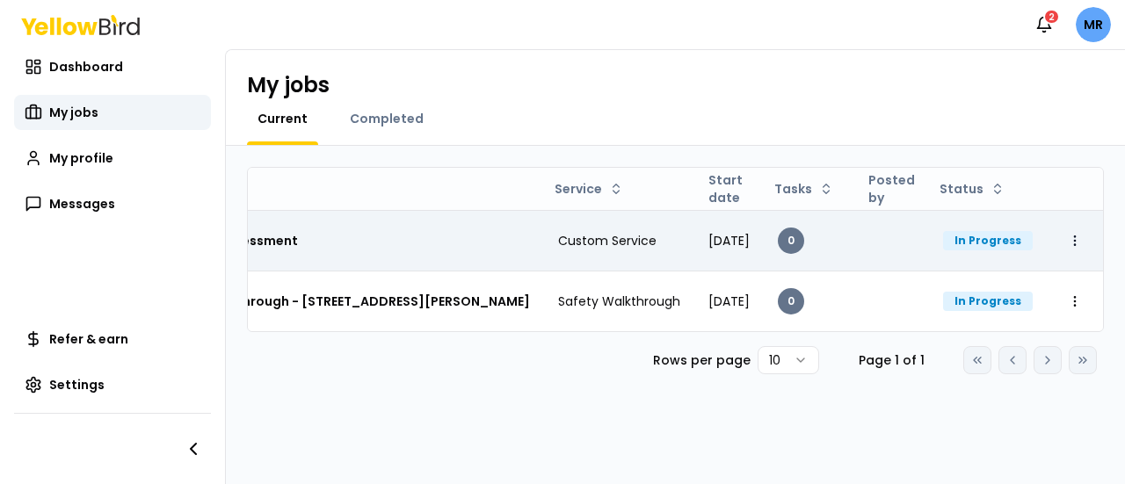
click at [1072, 240] on html "Notifications 2 MR Dashboard My jobs My profile Messages Refer & earn Settings …" at bounding box center [562, 242] width 1125 height 484
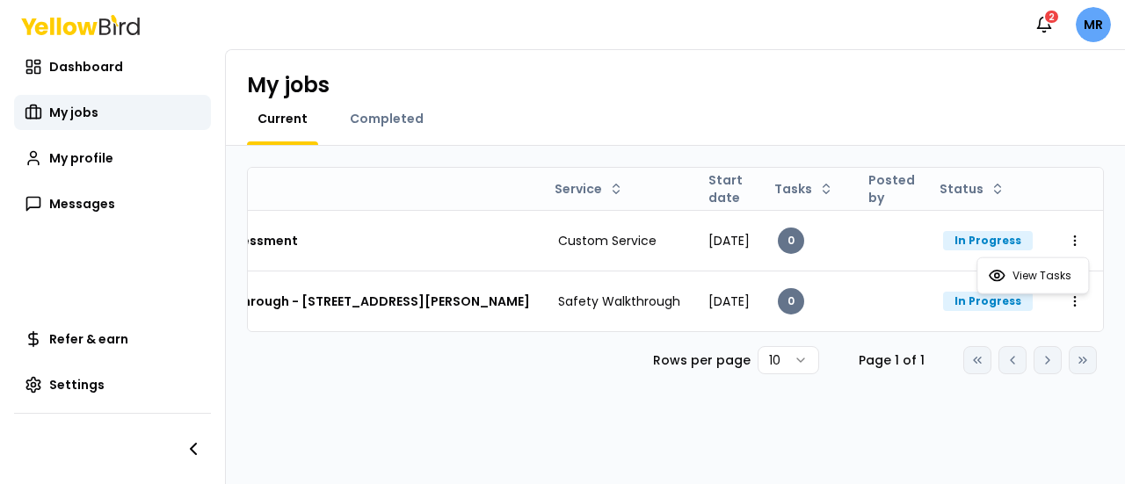
scroll to position [0, 0]
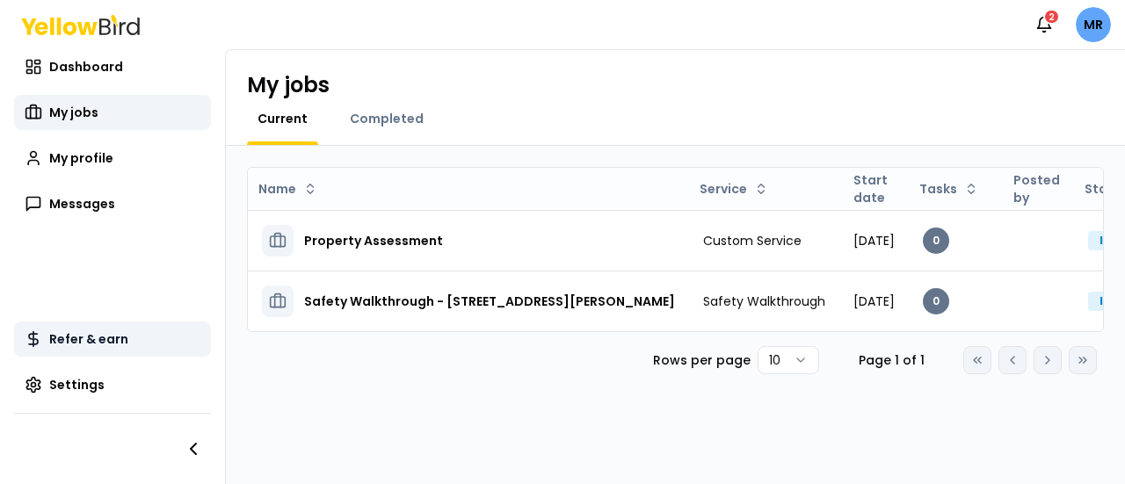
drag, startPoint x: 513, startPoint y: 335, endPoint x: 202, endPoint y: 356, distance: 311.8
click at [202, 356] on html "Notifications 2 MR Dashboard My jobs My profile Messages Refer & earn Settings …" at bounding box center [562, 242] width 1125 height 484
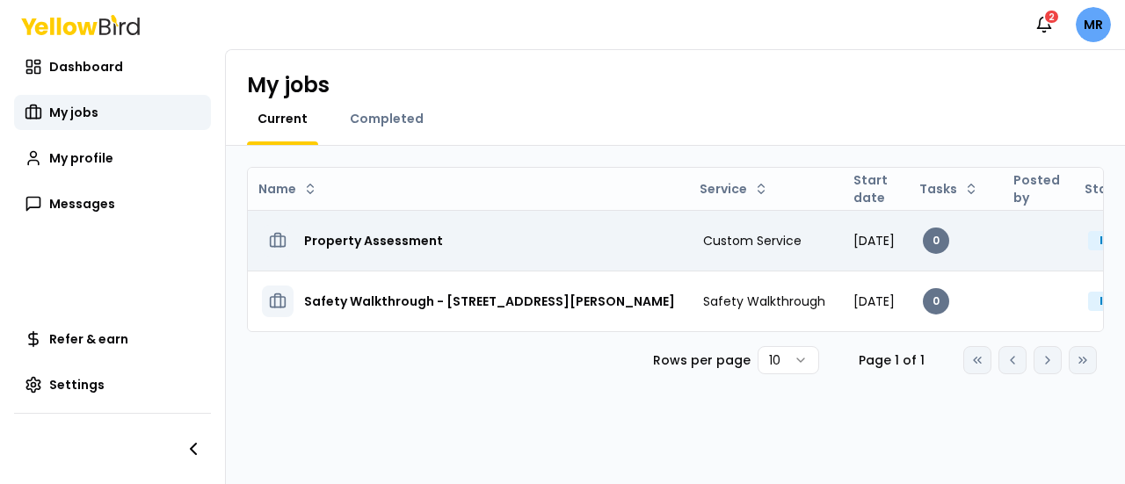
click at [350, 238] on h3 "Property Assessment" at bounding box center [373, 241] width 139 height 32
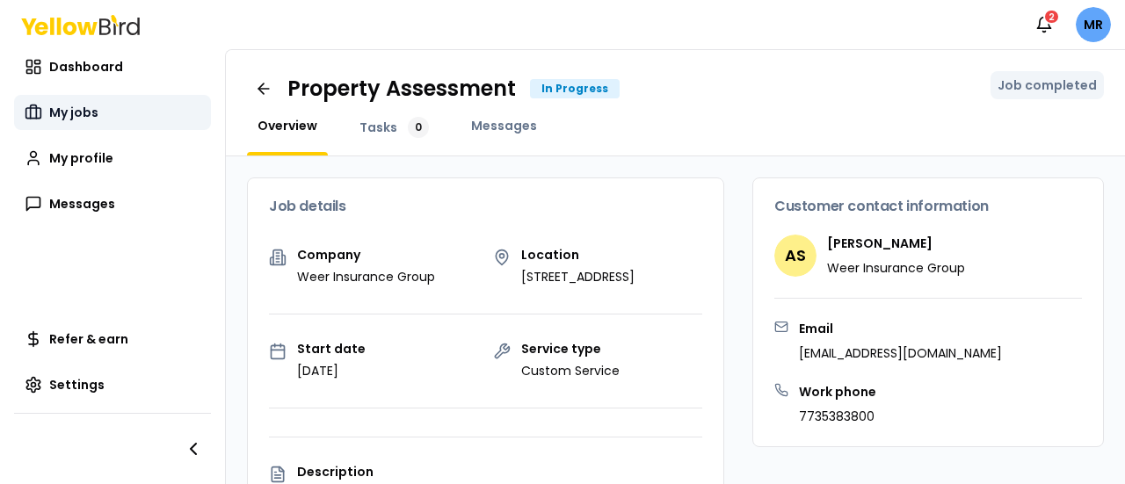
click at [83, 111] on span "My jobs" at bounding box center [73, 113] width 49 height 18
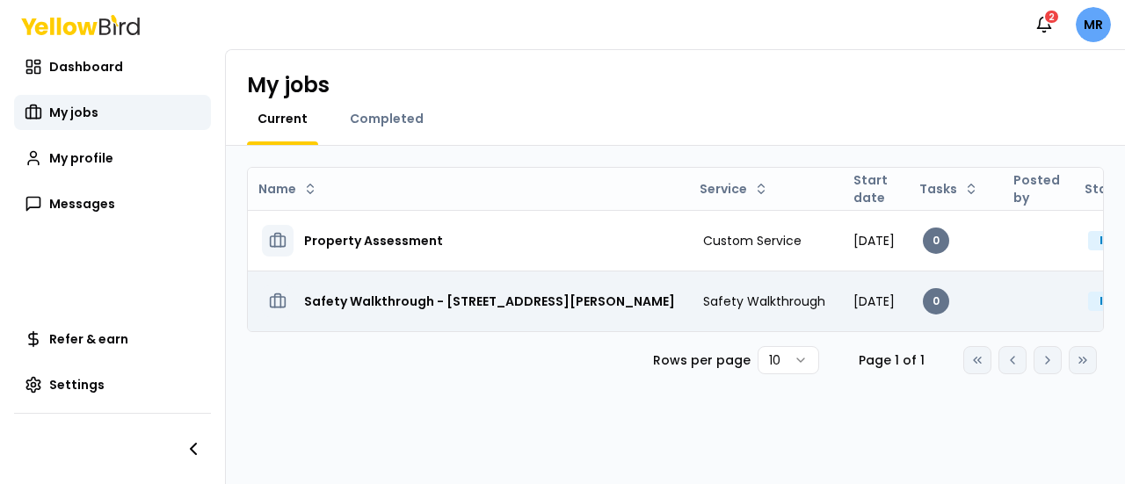
click at [608, 302] on h3 "Safety Walkthrough - [STREET_ADDRESS][PERSON_NAME]" at bounding box center [489, 302] width 371 height 32
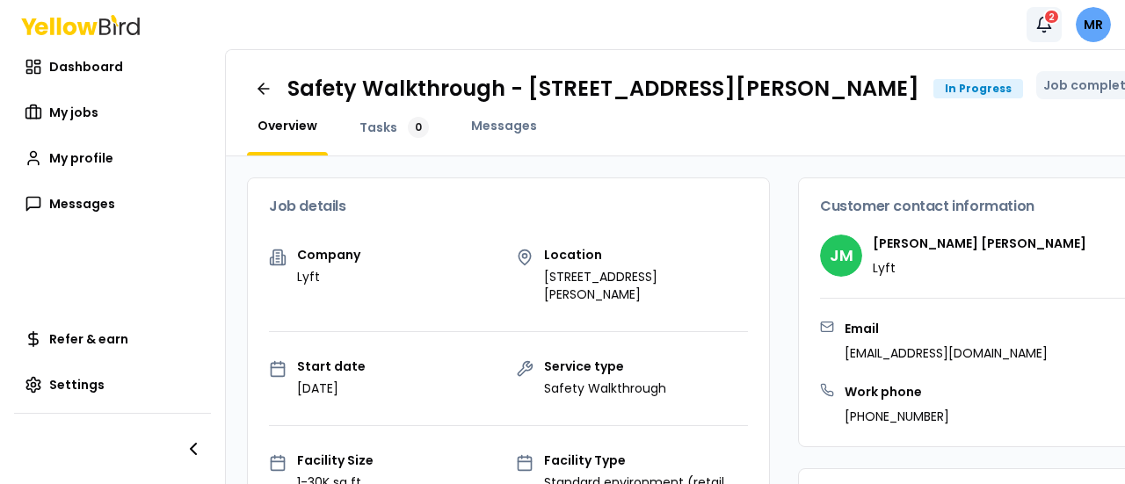
click at [1039, 23] on icon "button" at bounding box center [1044, 25] width 18 height 18
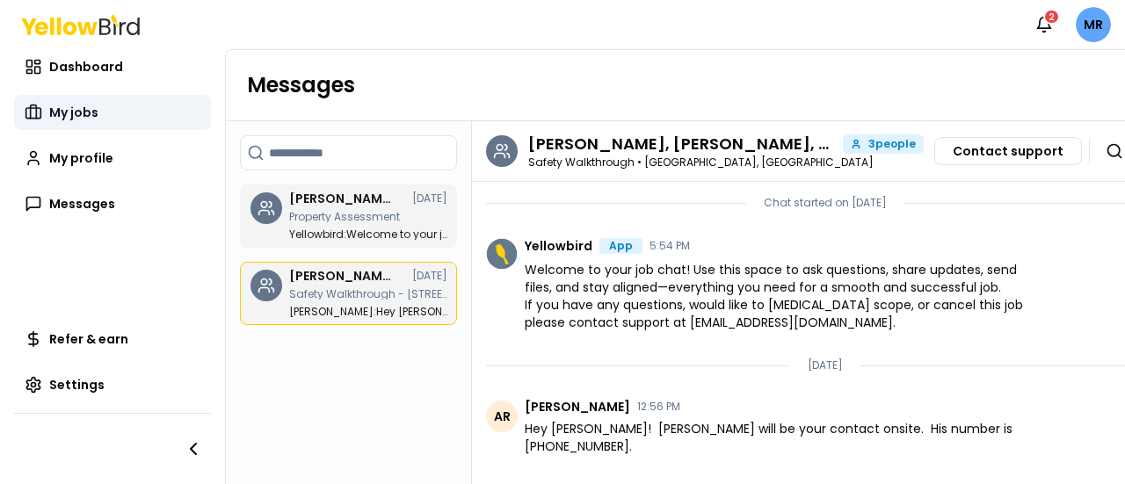
click at [90, 113] on span "My jobs" at bounding box center [73, 113] width 49 height 18
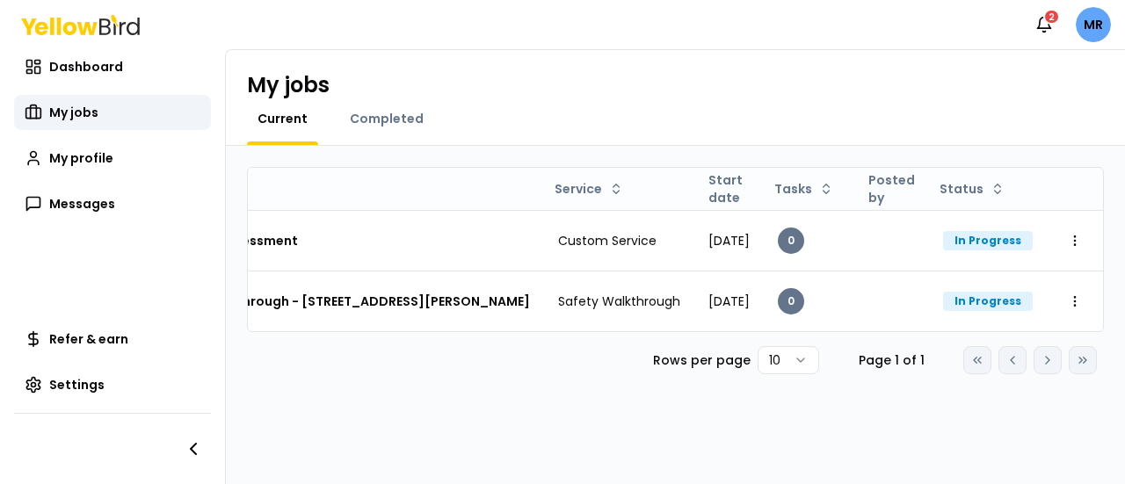
scroll to position [0, 220]
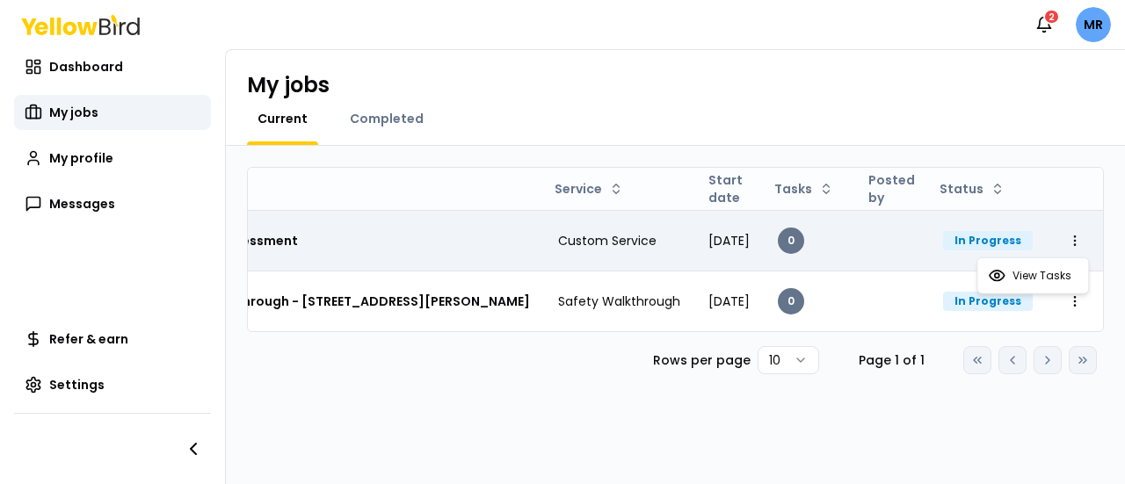
click at [1076, 238] on html "Notifications 2 MR Dashboard My jobs My profile Messages Refer & earn Settings …" at bounding box center [562, 242] width 1125 height 484
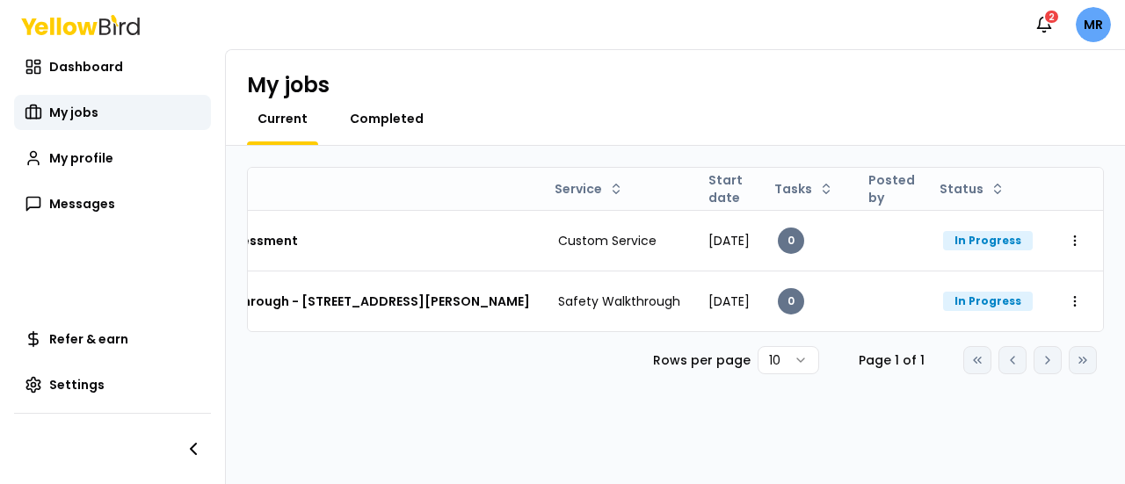
click at [374, 120] on html "Notifications 2 MR Dashboard My jobs My profile Messages Refer & earn Settings …" at bounding box center [562, 242] width 1125 height 484
click at [374, 120] on span "Completed" at bounding box center [387, 119] width 74 height 18
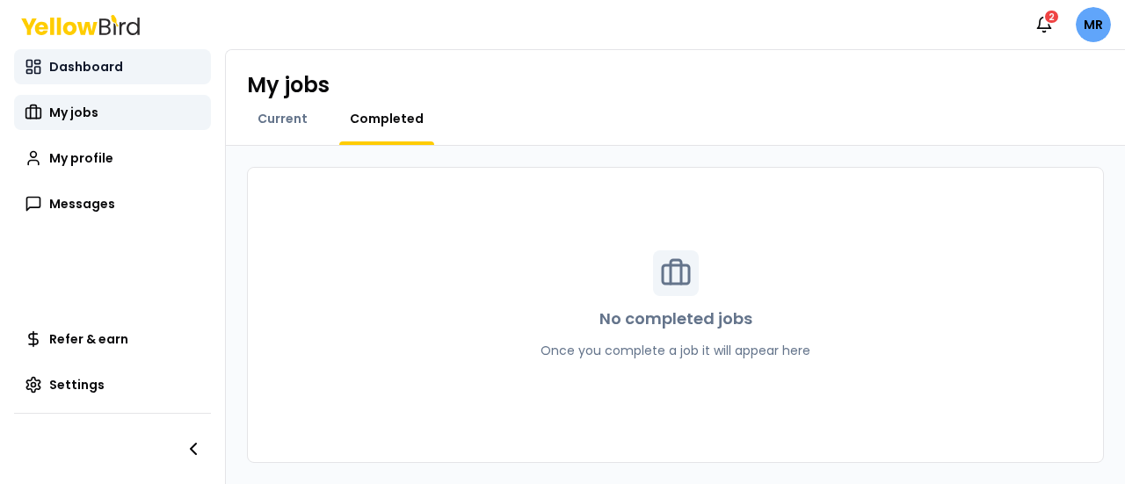
click at [80, 62] on span "Dashboard" at bounding box center [86, 67] width 74 height 18
